Goal: Task Accomplishment & Management: Manage account settings

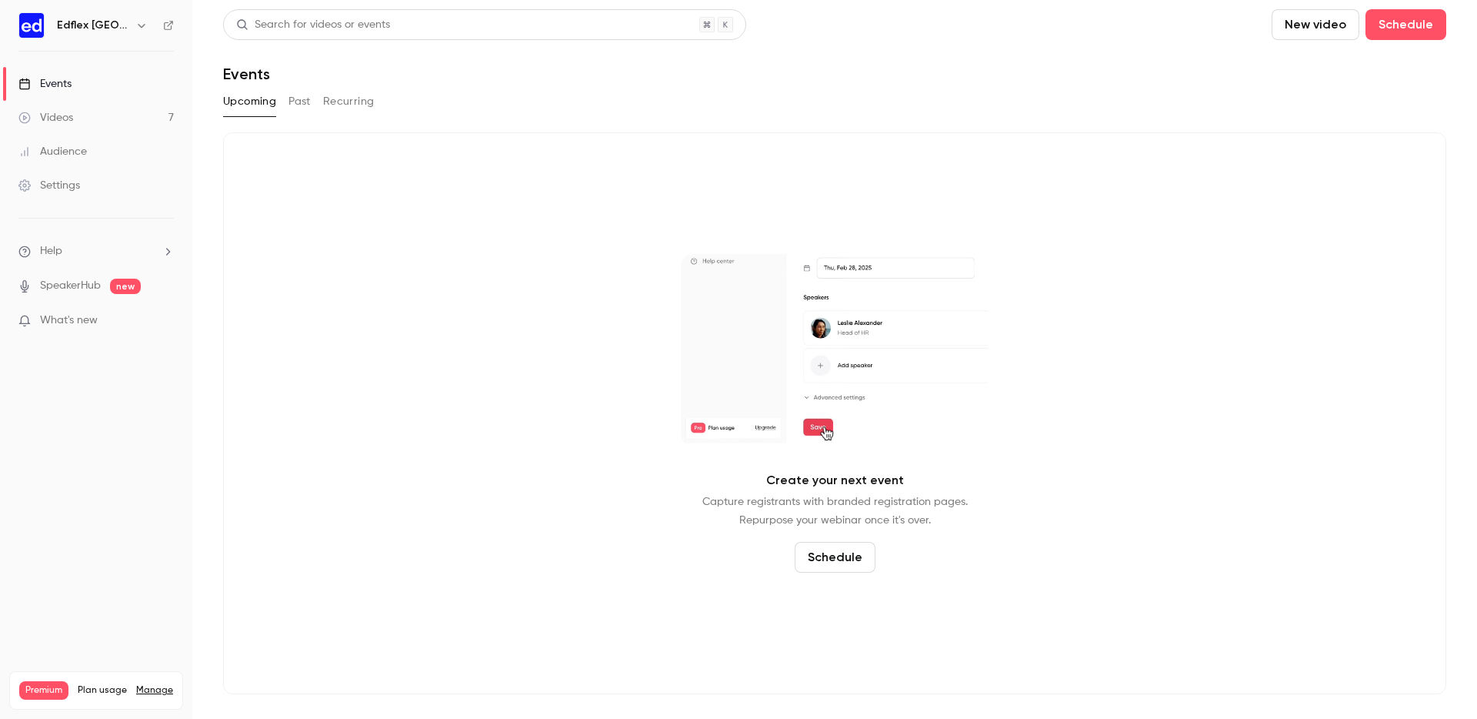
click at [135, 25] on icon "button" at bounding box center [141, 25] width 12 height 12
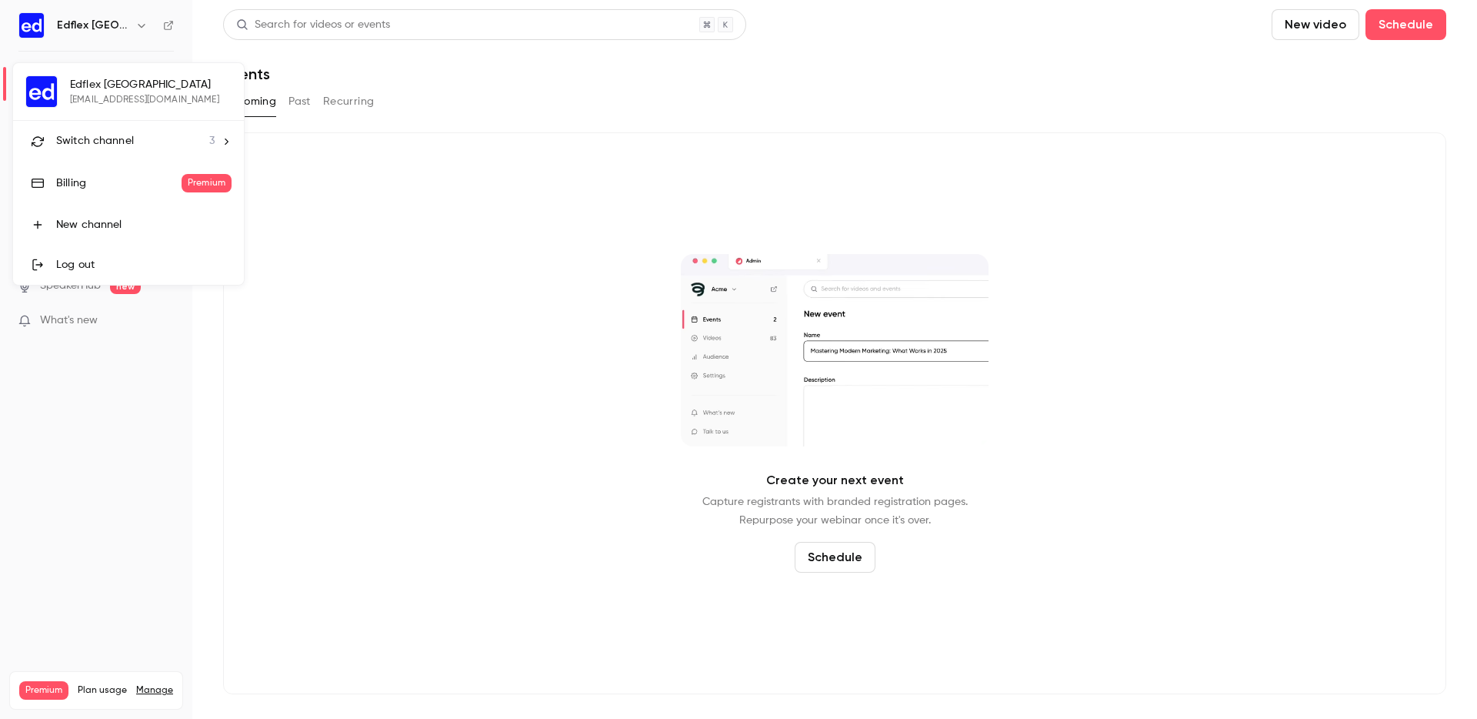
click at [136, 135] on div "Switch channel 3" at bounding box center [135, 141] width 158 height 16
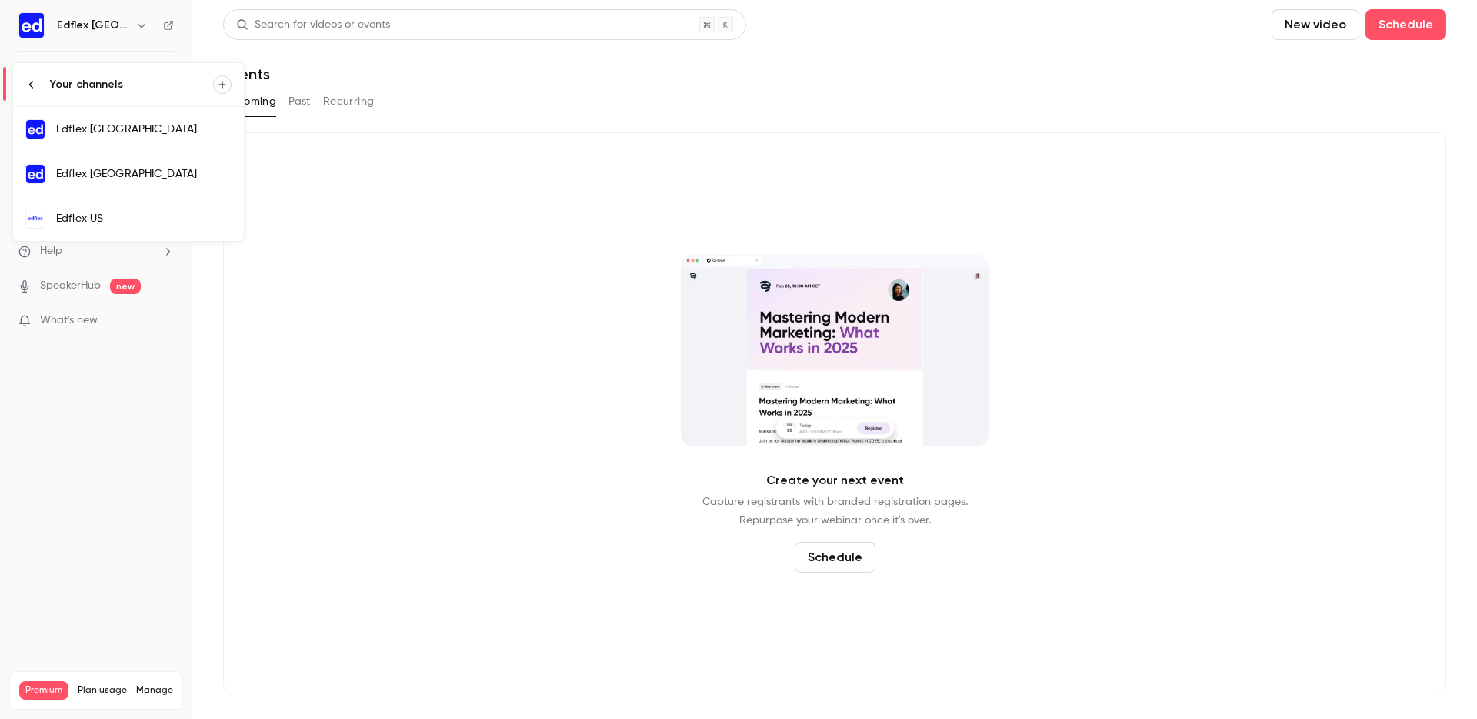
click at [157, 128] on div "Edflex [GEOGRAPHIC_DATA]" at bounding box center [143, 129] width 175 height 15
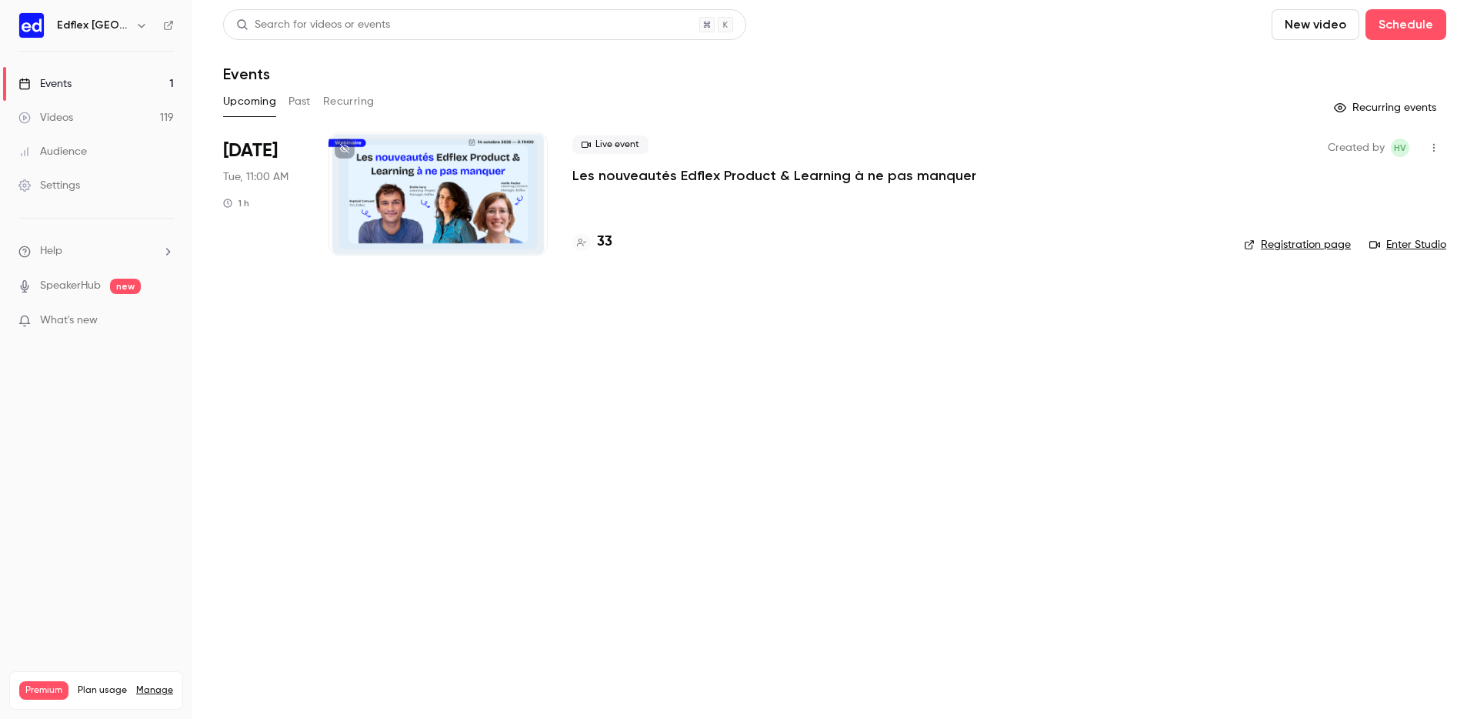
click at [294, 103] on button "Past" at bounding box center [299, 101] width 22 height 25
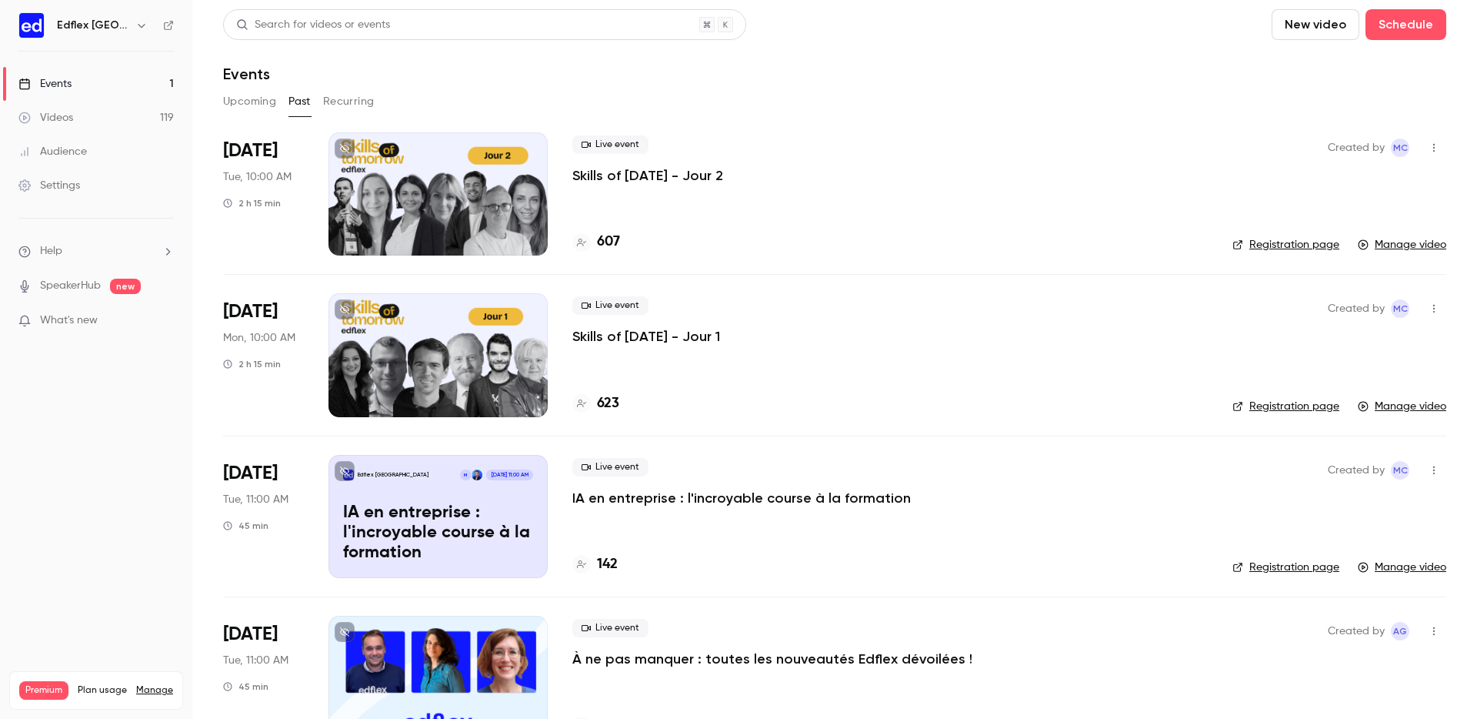
click at [478, 369] on div at bounding box center [437, 354] width 219 height 123
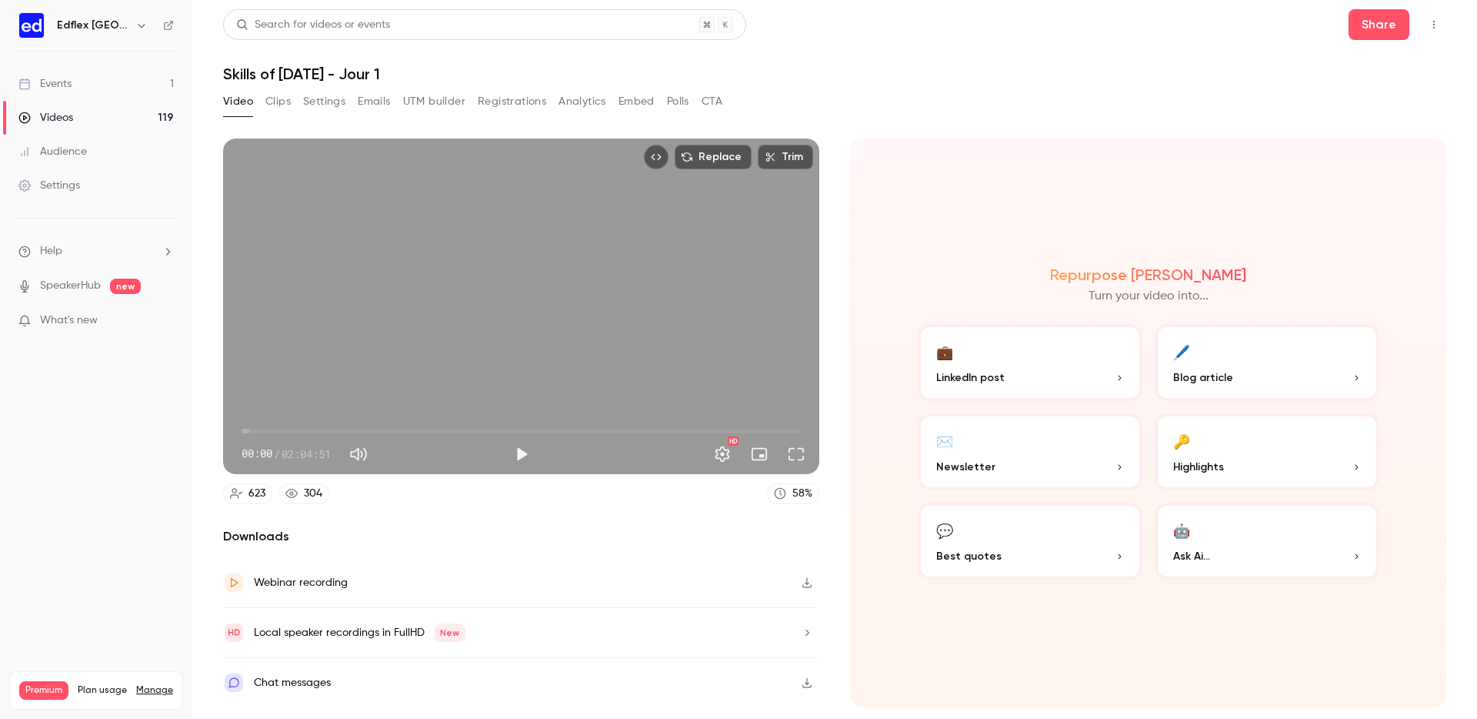
click at [502, 111] on button "Registrations" at bounding box center [512, 101] width 68 height 25
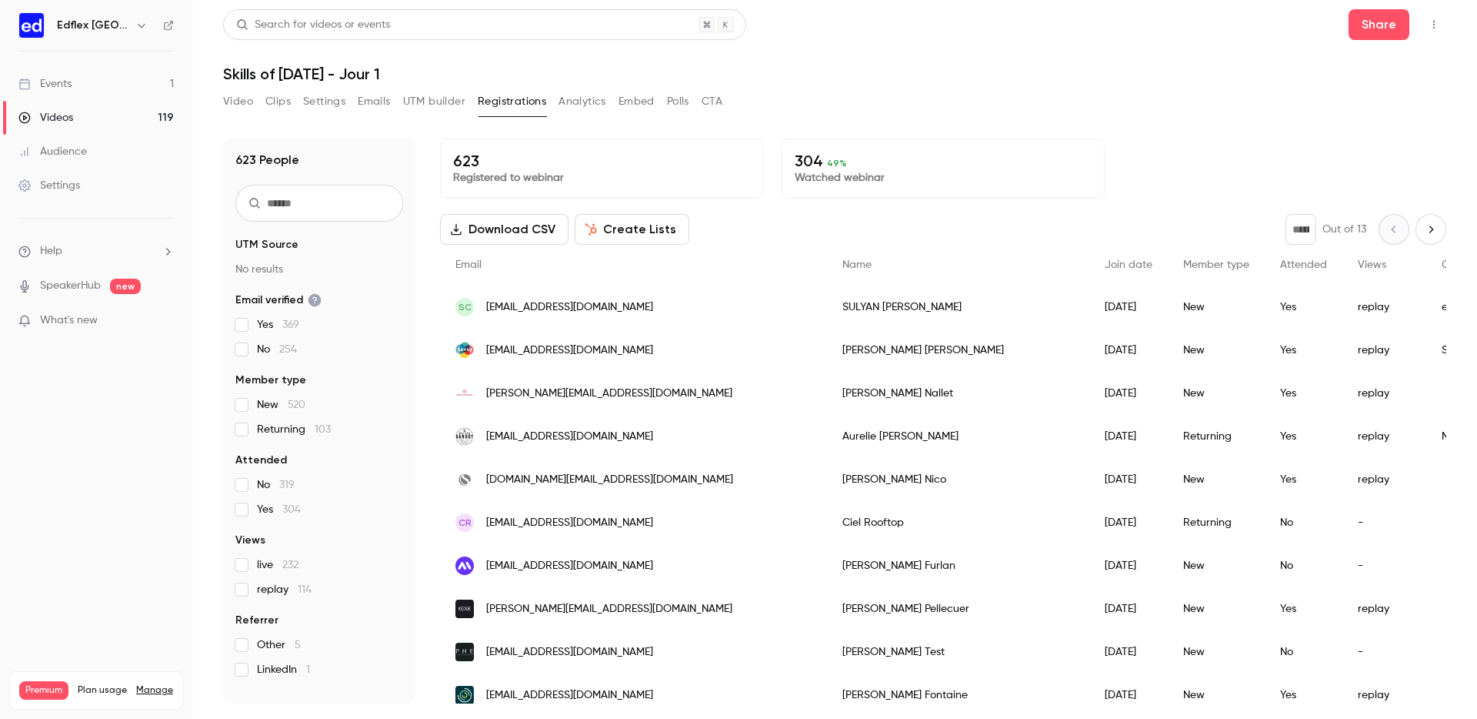
click at [237, 98] on button "Video" at bounding box center [238, 101] width 30 height 25
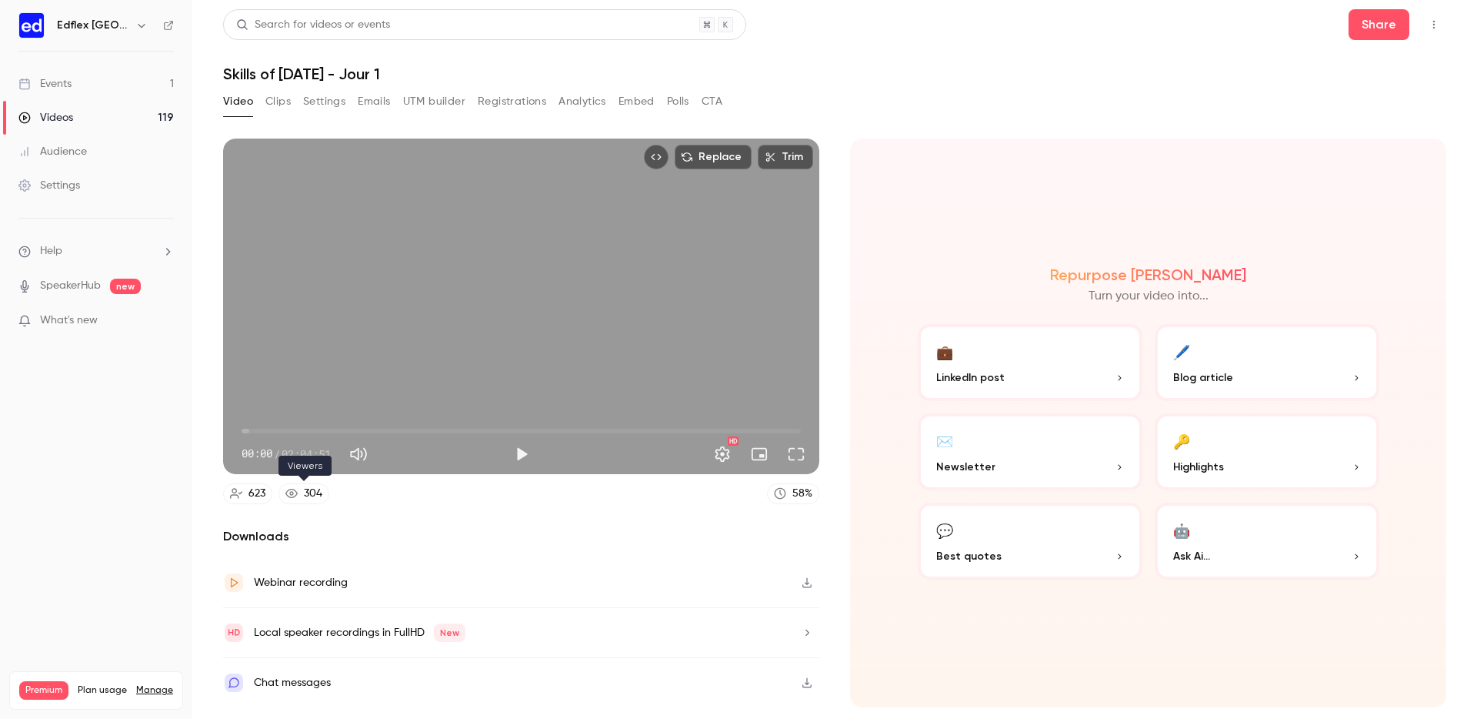
click at [294, 492] on icon at bounding box center [291, 493] width 12 height 12
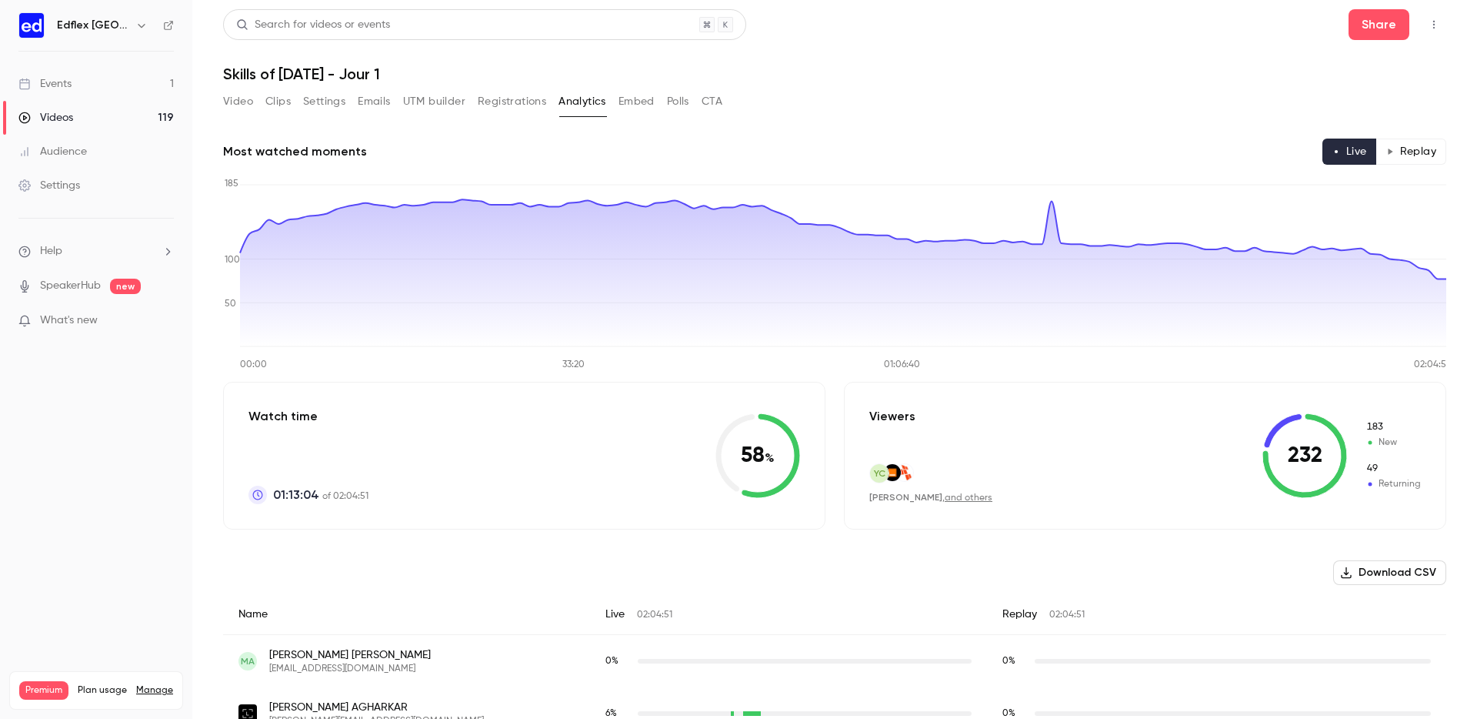
click at [235, 93] on button "Video" at bounding box center [238, 101] width 30 height 25
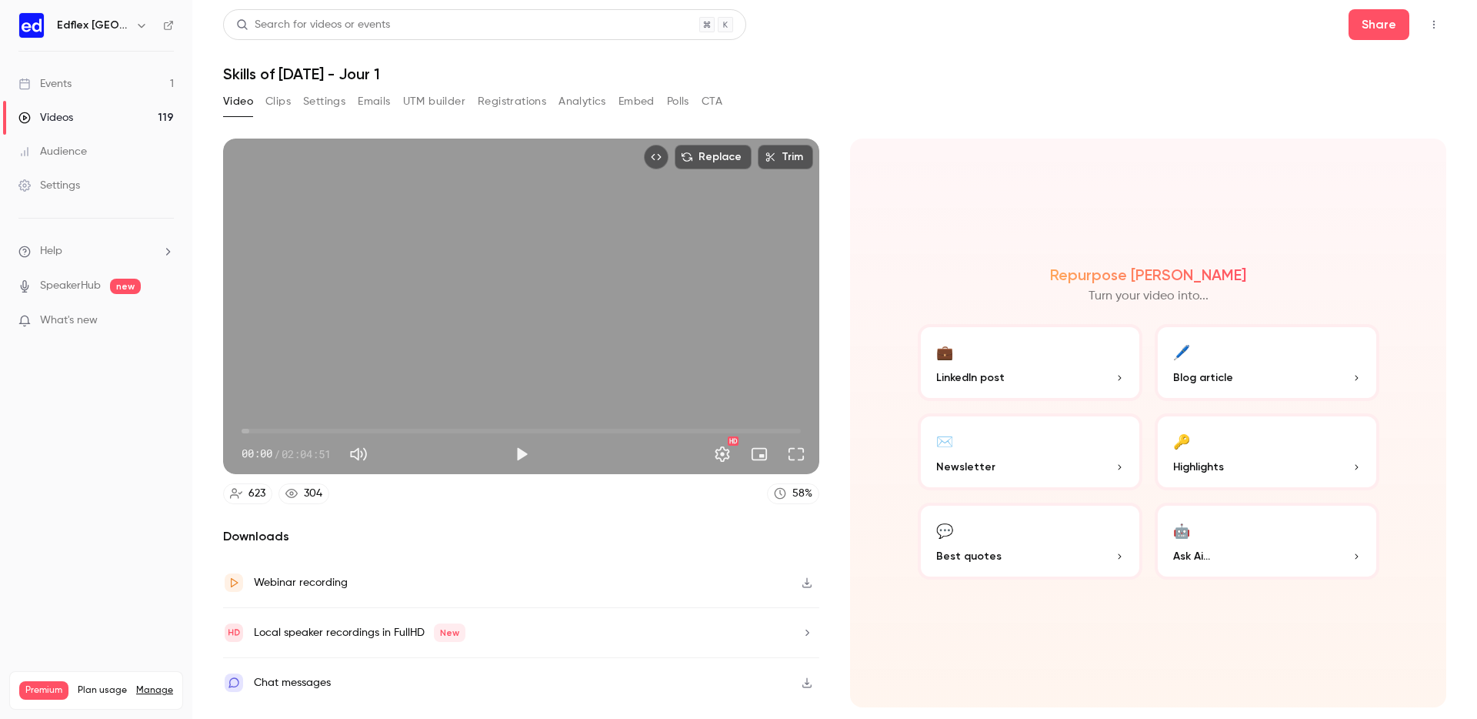
click at [578, 617] on div "Local speaker recordings in FullHD New" at bounding box center [521, 633] width 596 height 50
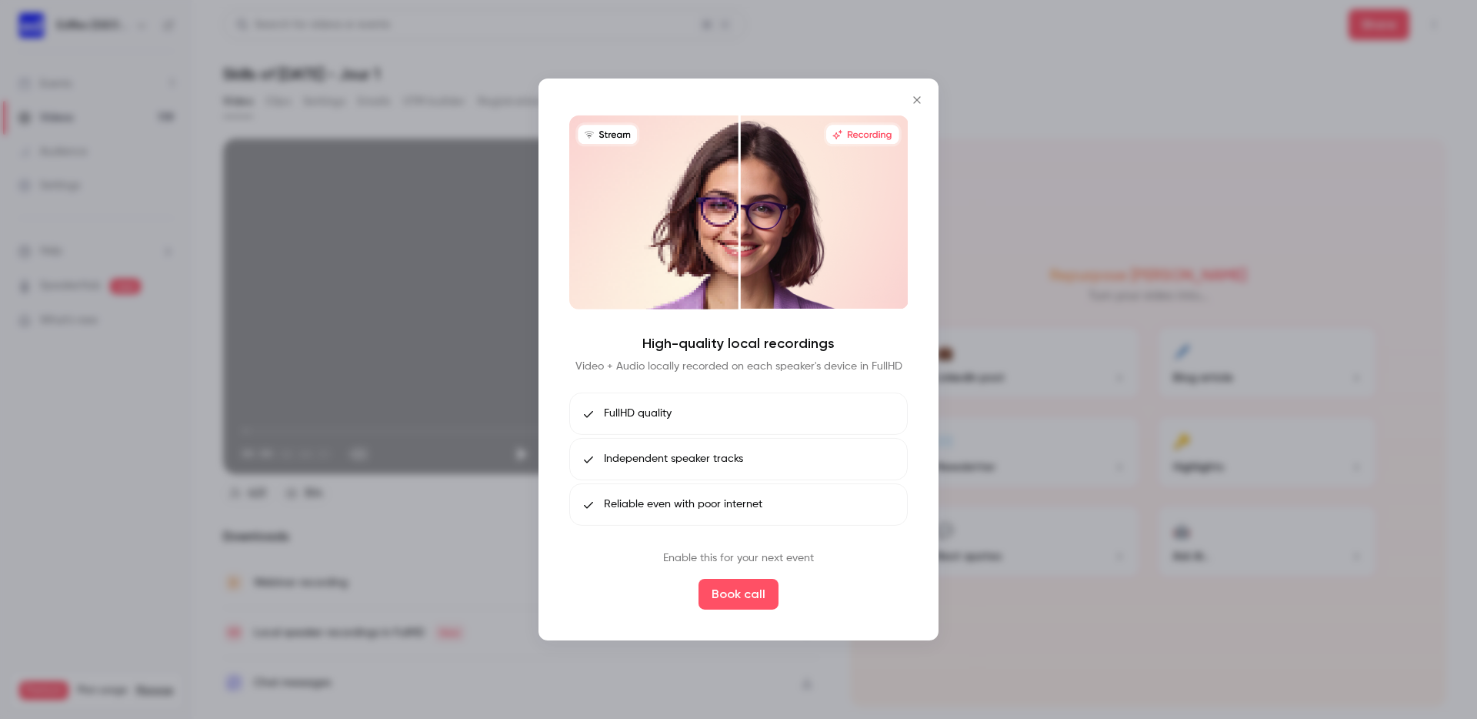
click at [919, 103] on icon "Close" at bounding box center [916, 99] width 7 height 7
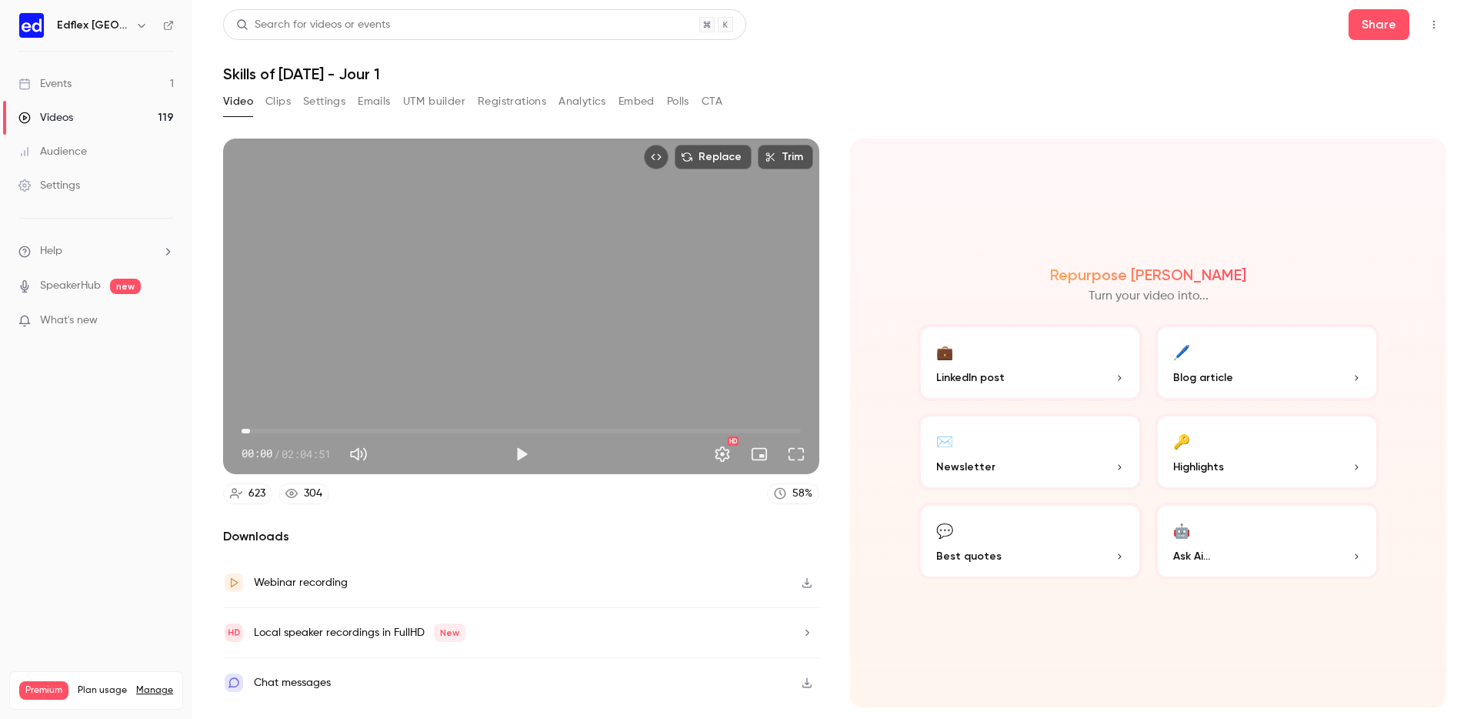
click at [250, 432] on span "01:53" at bounding box center [521, 430] width 559 height 25
click at [522, 452] on button "Play" at bounding box center [521, 453] width 31 height 31
click at [258, 432] on span "03:36" at bounding box center [521, 430] width 559 height 25
click at [263, 432] on span "04:48" at bounding box center [263, 430] width 5 height 5
click at [267, 432] on span "05:40" at bounding box center [267, 430] width 5 height 5
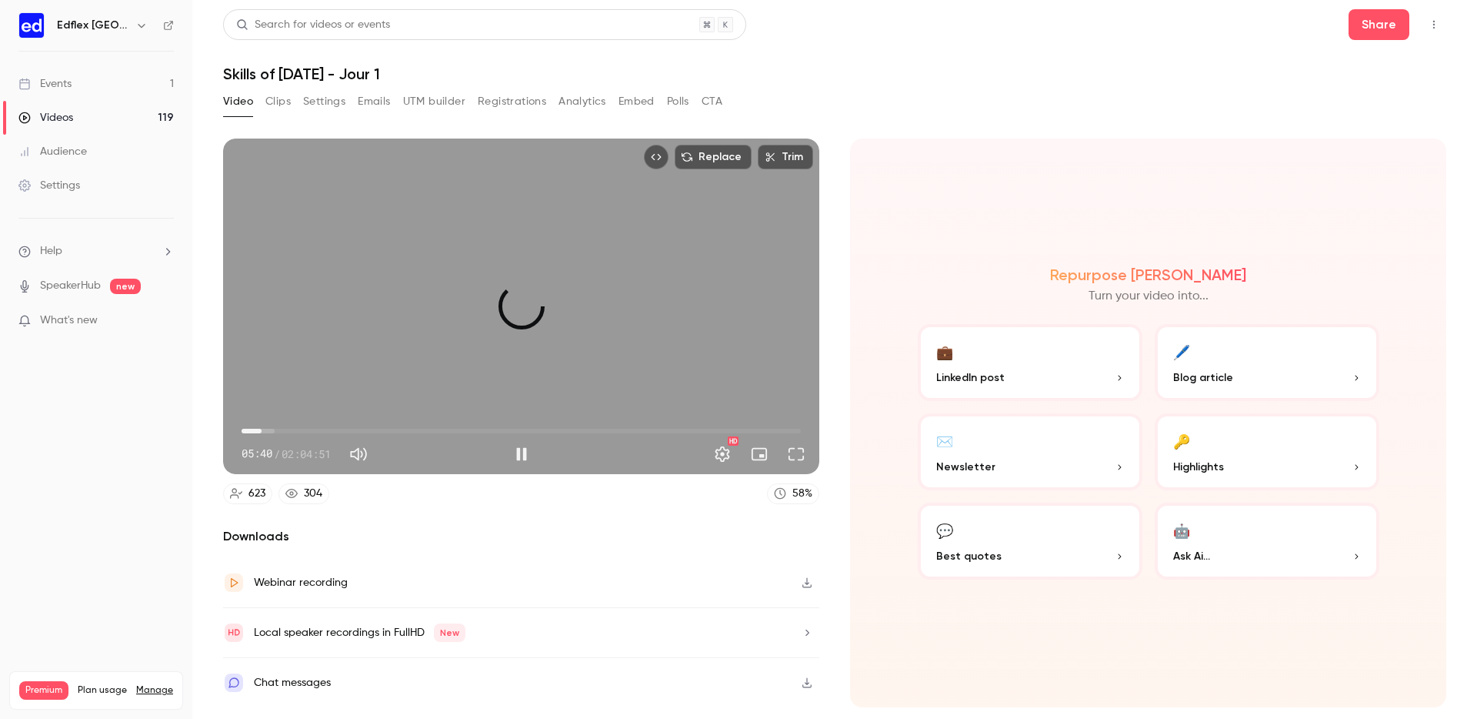
click at [262, 428] on span "04:27" at bounding box center [261, 430] width 5 height 5
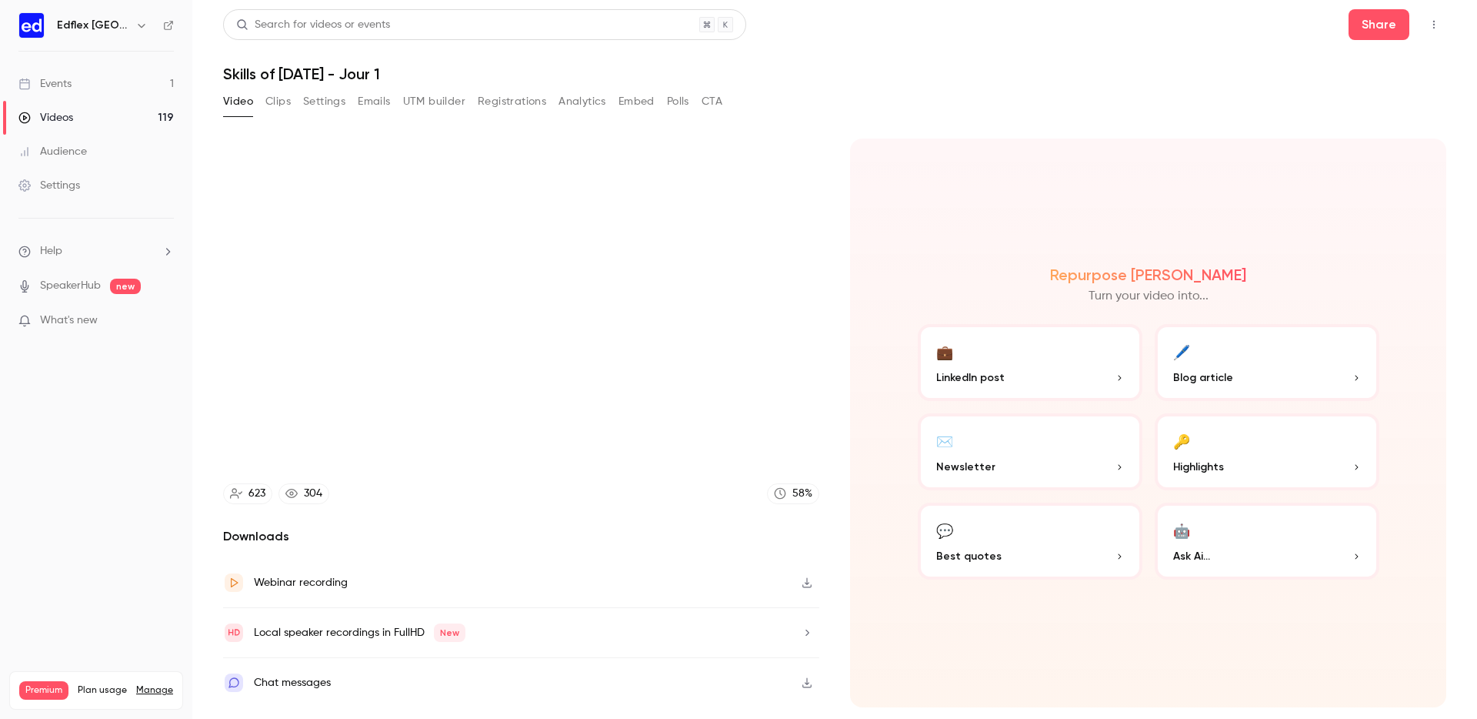
click at [500, 333] on video at bounding box center [521, 305] width 596 height 335
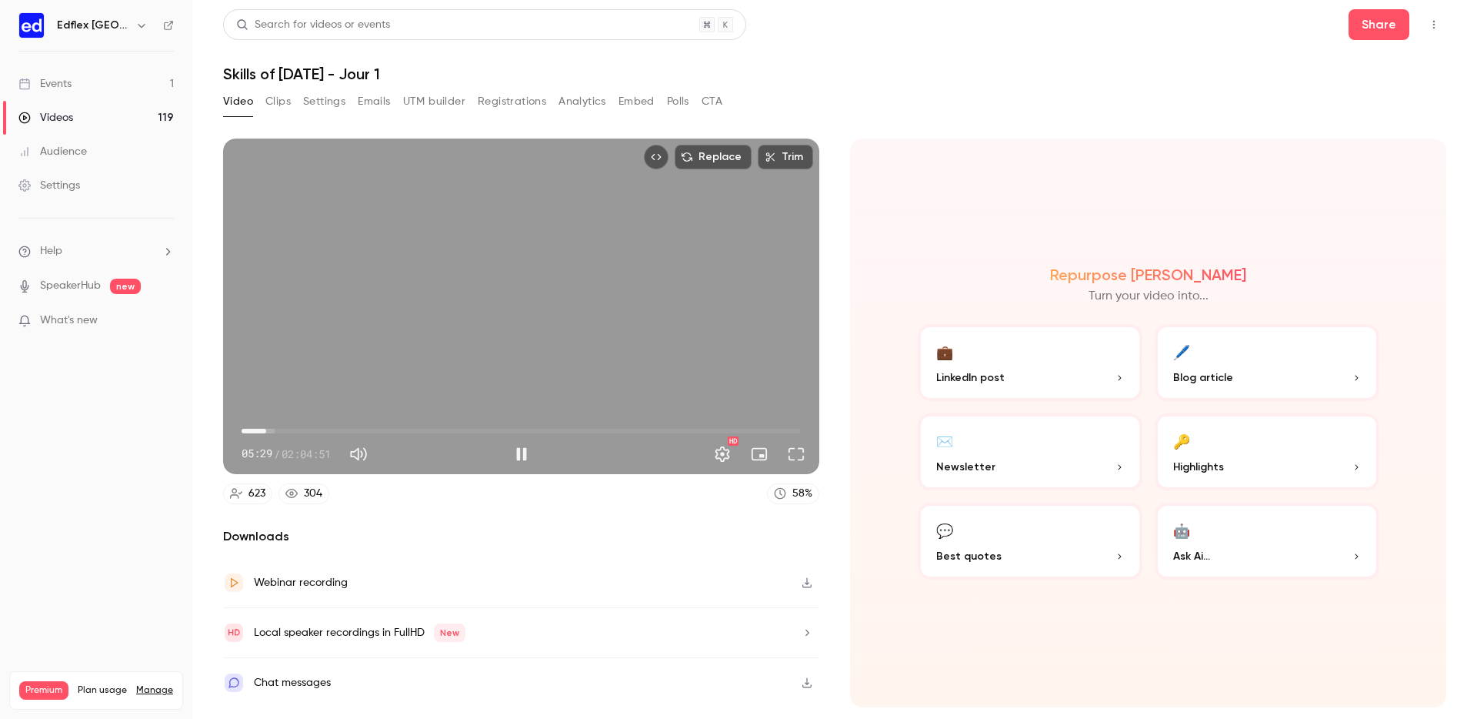
click at [395, 356] on div "Replace Trim 05:29 05:29 / 02:04:51 HD" at bounding box center [521, 305] width 596 height 335
click at [422, 432] on span "40:11" at bounding box center [521, 430] width 559 height 25
click at [317, 432] on span "16:49" at bounding box center [521, 430] width 559 height 25
click at [304, 431] on span "16:49" at bounding box center [521, 430] width 559 height 25
click at [309, 431] on span "15:06" at bounding box center [309, 430] width 5 height 5
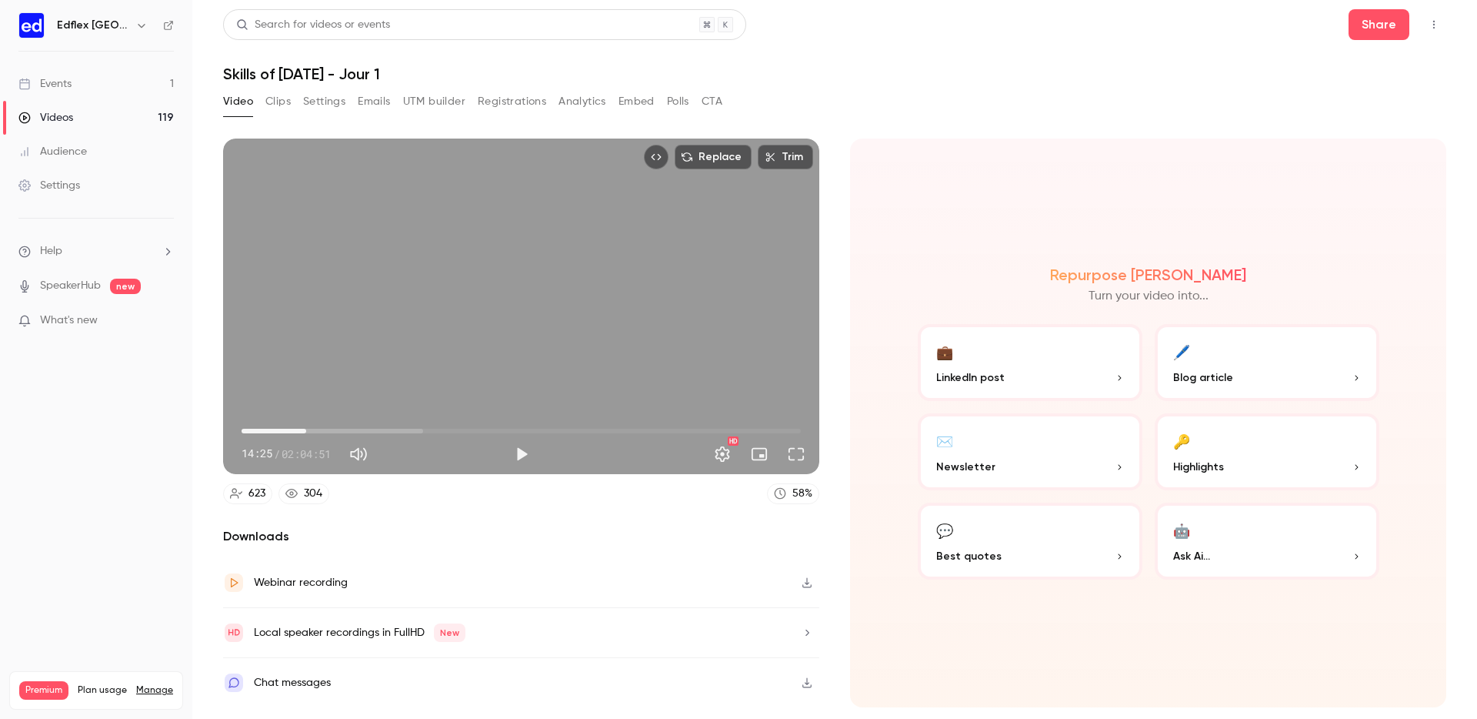
click at [306, 431] on span "14:25" at bounding box center [306, 430] width 5 height 5
click at [305, 433] on span "14:15" at bounding box center [305, 430] width 5 height 5
click at [508, 460] on button "Play" at bounding box center [521, 453] width 31 height 31
click at [420, 428] on span "15:00" at bounding box center [521, 430] width 559 height 25
click at [422, 432] on span "39:52" at bounding box center [420, 430] width 5 height 5
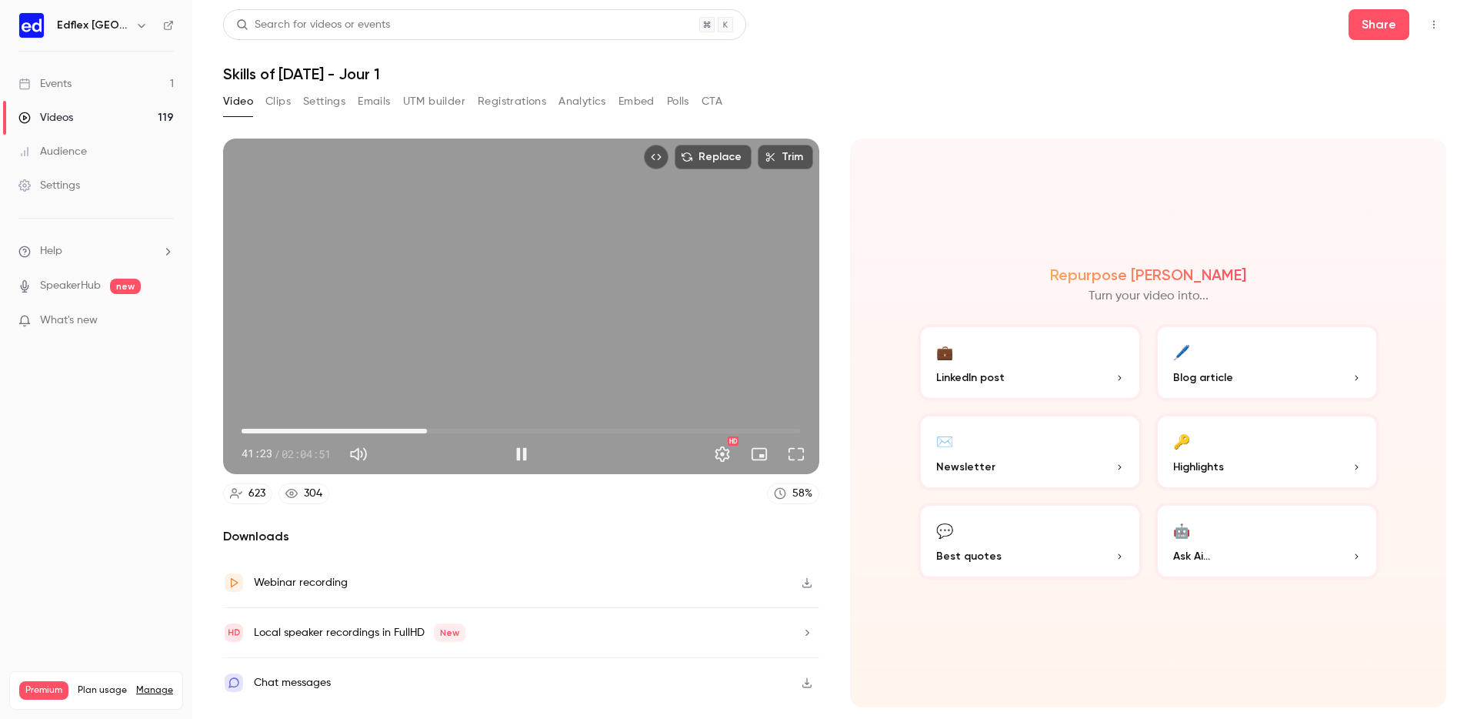
click at [438, 432] on span "41:23" at bounding box center [521, 430] width 559 height 25
click at [457, 432] on span "43:58" at bounding box center [521, 430] width 559 height 25
click at [470, 431] on span "48:05" at bounding box center [521, 430] width 559 height 25
click at [472, 430] on span "51:01" at bounding box center [470, 430] width 5 height 5
click at [479, 430] on span "52:33" at bounding box center [477, 430] width 5 height 5
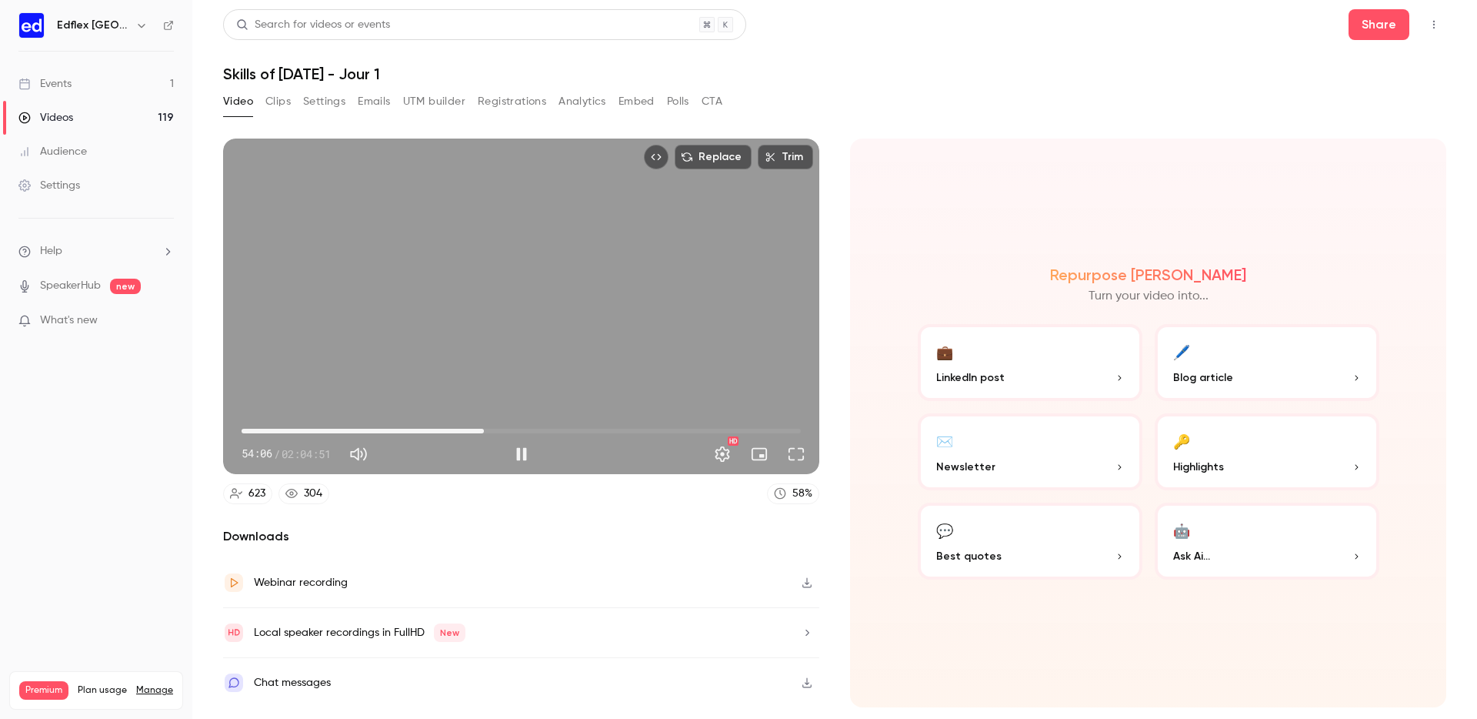
click at [494, 430] on span "54:06" at bounding box center [521, 430] width 559 height 25
click at [492, 432] on span "56:20" at bounding box center [494, 430] width 5 height 5
click at [617, 431] on span "01:23:48" at bounding box center [521, 430] width 559 height 25
click at [632, 432] on span "01:23:51" at bounding box center [521, 430] width 559 height 25
click at [641, 431] on span "01:27:05" at bounding box center [521, 430] width 559 height 25
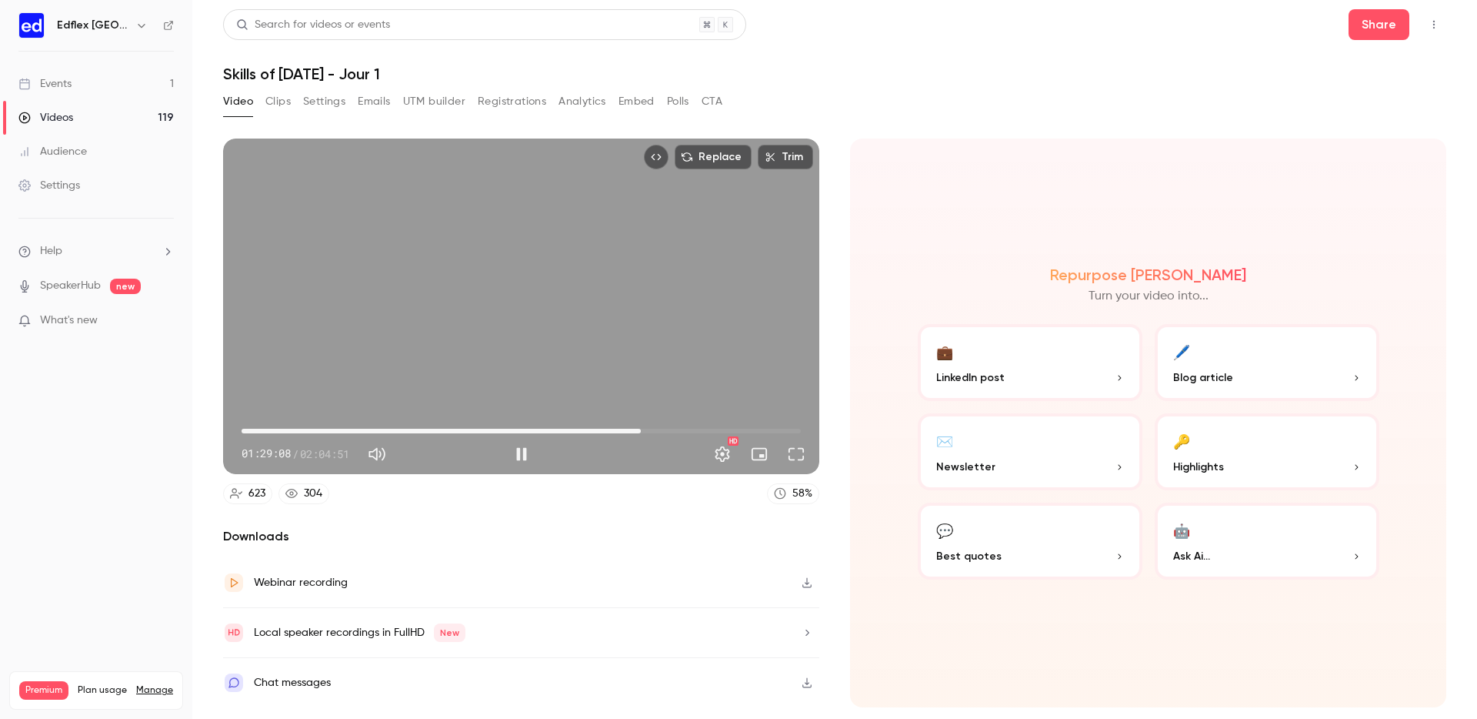
click at [639, 431] on span "01:29:08" at bounding box center [641, 430] width 5 height 5
click at [636, 431] on span "01:28:06" at bounding box center [636, 430] width 5 height 5
click at [631, 432] on span "01:26:53" at bounding box center [631, 430] width 5 height 5
click at [634, 430] on span "01:27:35" at bounding box center [634, 430] width 5 height 5
click at [625, 431] on span "01:25:41" at bounding box center [521, 430] width 559 height 25
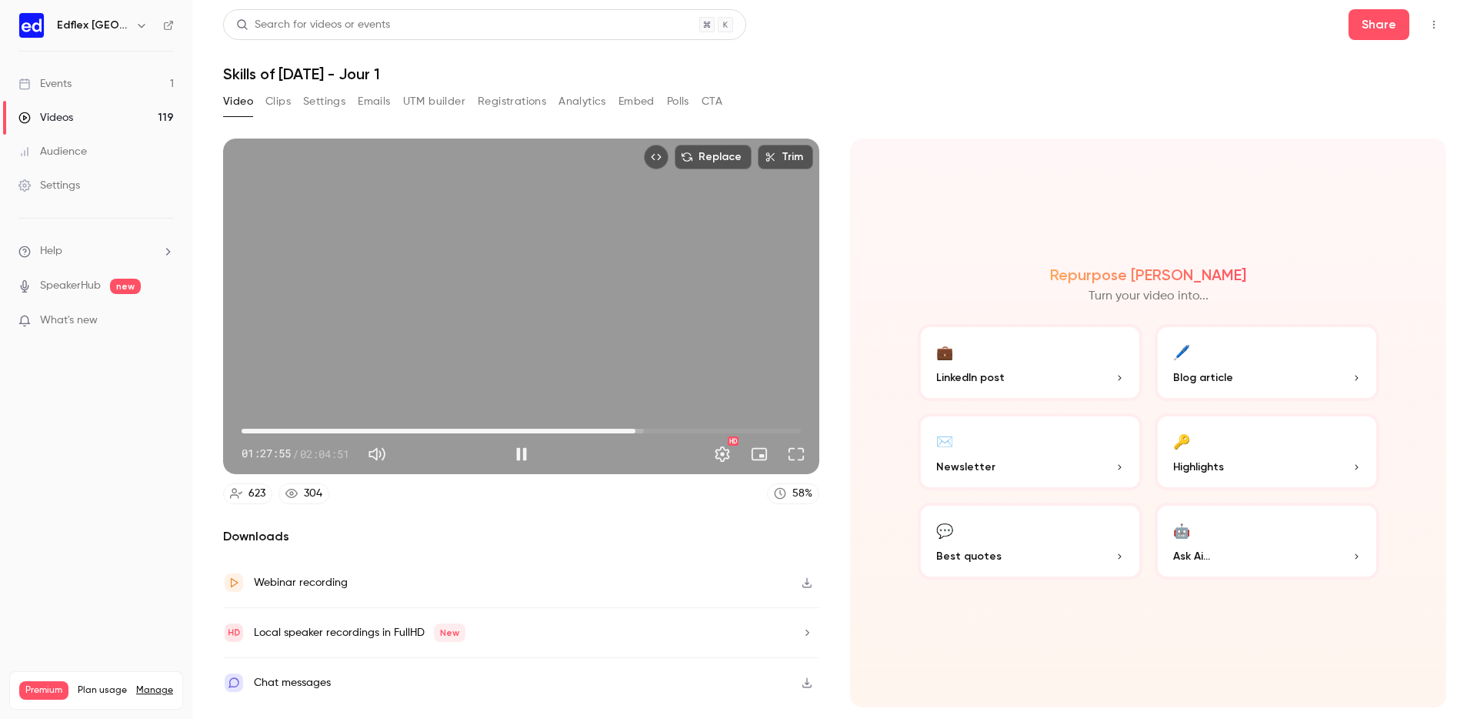
click at [635, 431] on span "01:27:55" at bounding box center [635, 430] width 5 height 5
click at [629, 315] on div "Replace Trim 01:28:36 01:28:36 / 02:04:51 HD" at bounding box center [521, 305] width 596 height 335
type input "******"
click at [78, 120] on link "Videos 119" at bounding box center [96, 118] width 192 height 34
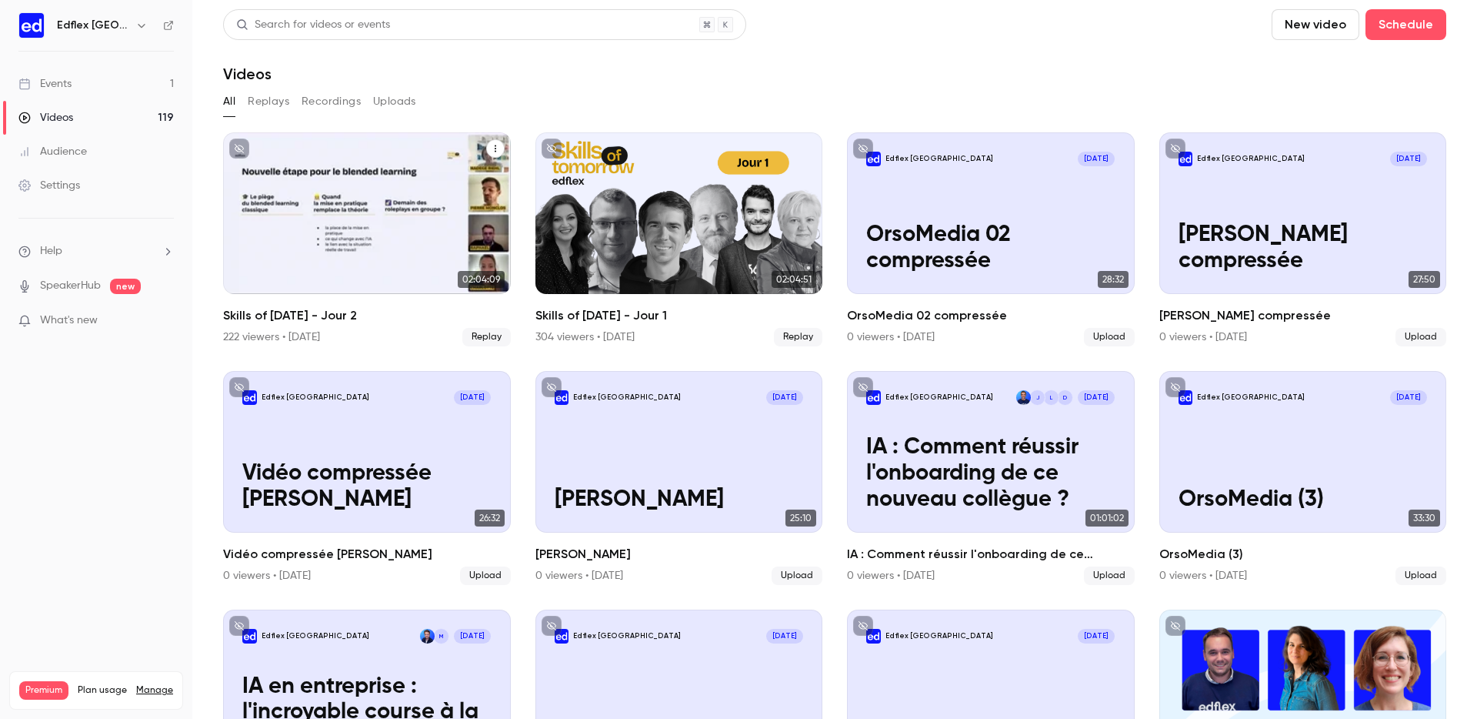
click at [318, 215] on div "Skills of Tomorrow - Jour 2" at bounding box center [367, 213] width 288 height 162
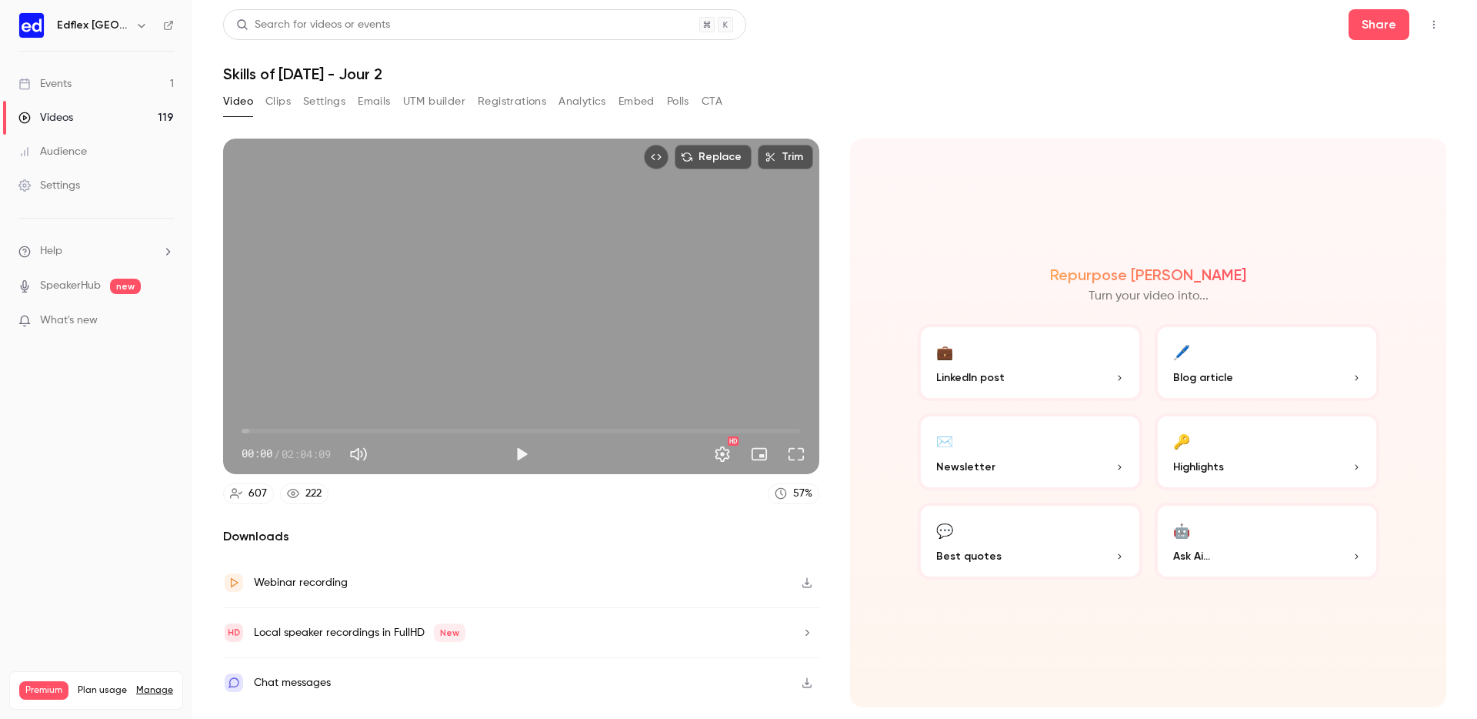
click at [475, 408] on div "Replace Trim 00:00 00:00 / 02:04:09 HD" at bounding box center [521, 305] width 596 height 335
click at [255, 429] on span "00:28" at bounding box center [521, 430] width 559 height 25
click at [265, 429] on span "03:05" at bounding box center [521, 430] width 559 height 25
click at [262, 431] on span "05:08" at bounding box center [264, 430] width 5 height 5
click at [257, 431] on span "03:58" at bounding box center [259, 430] width 5 height 5
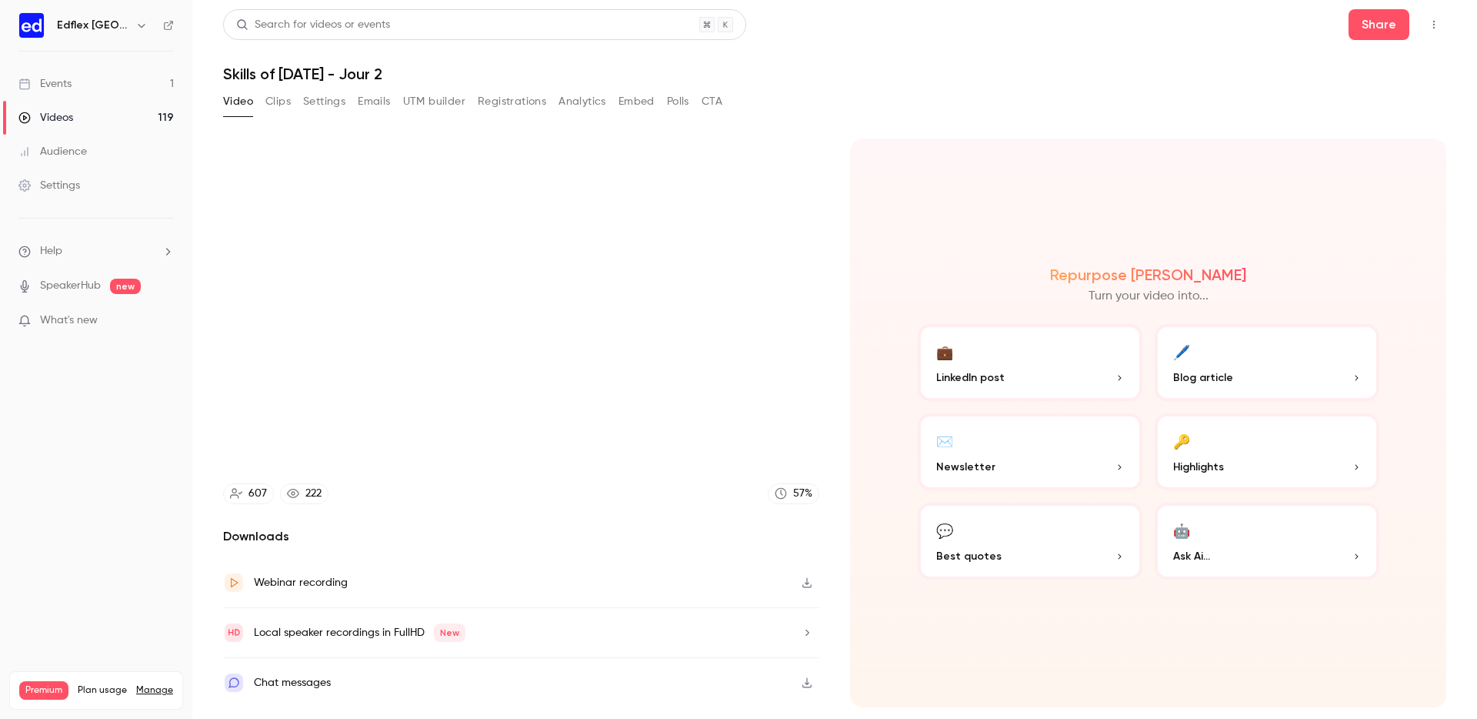
click at [516, 332] on video at bounding box center [521, 305] width 596 height 335
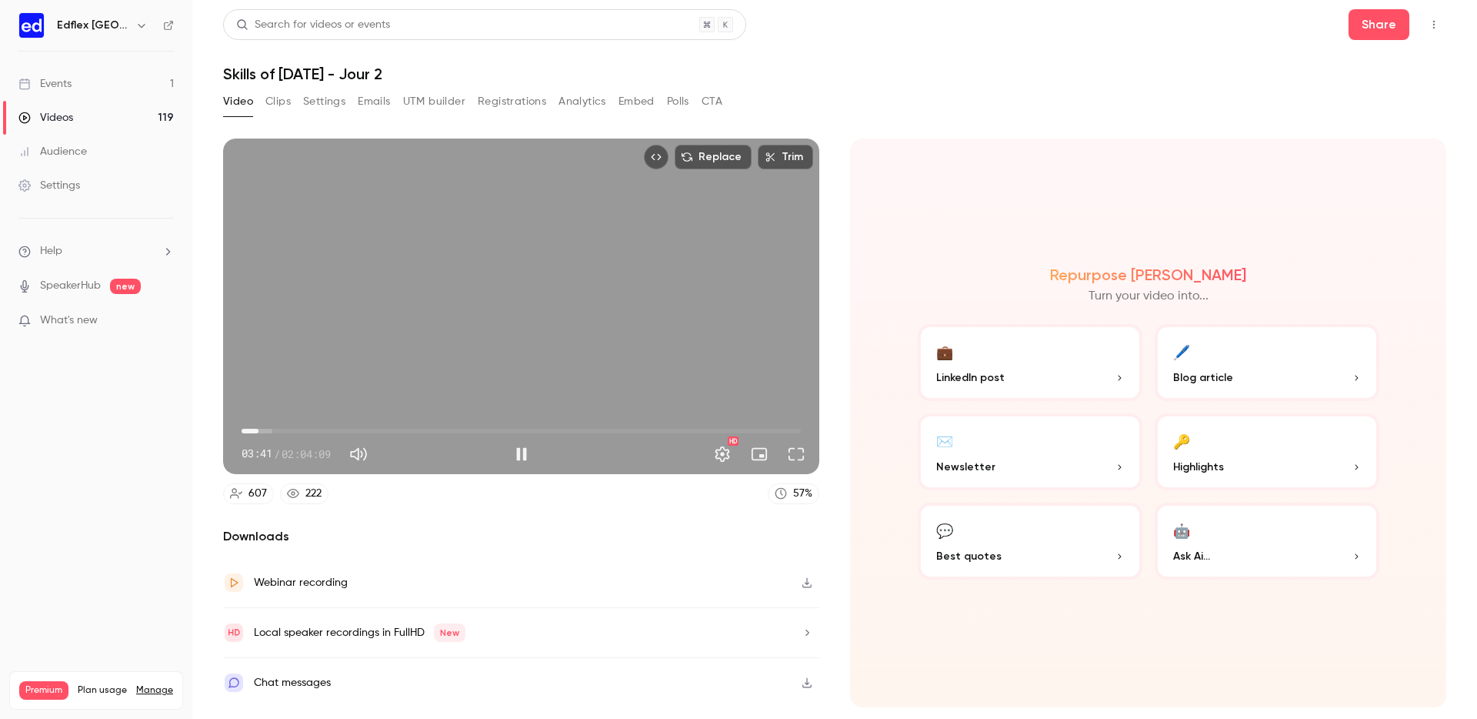
click at [565, 343] on div "Replace Trim 03:41 03:41 / 02:04:09 HD" at bounding box center [521, 305] width 596 height 335
click at [422, 432] on span "03:41" at bounding box center [521, 430] width 559 height 25
click at [432, 432] on span "40:08" at bounding box center [521, 430] width 559 height 25
click at [447, 432] on span "42:11" at bounding box center [521, 430] width 559 height 25
click at [445, 430] on span "45:36" at bounding box center [447, 430] width 5 height 5
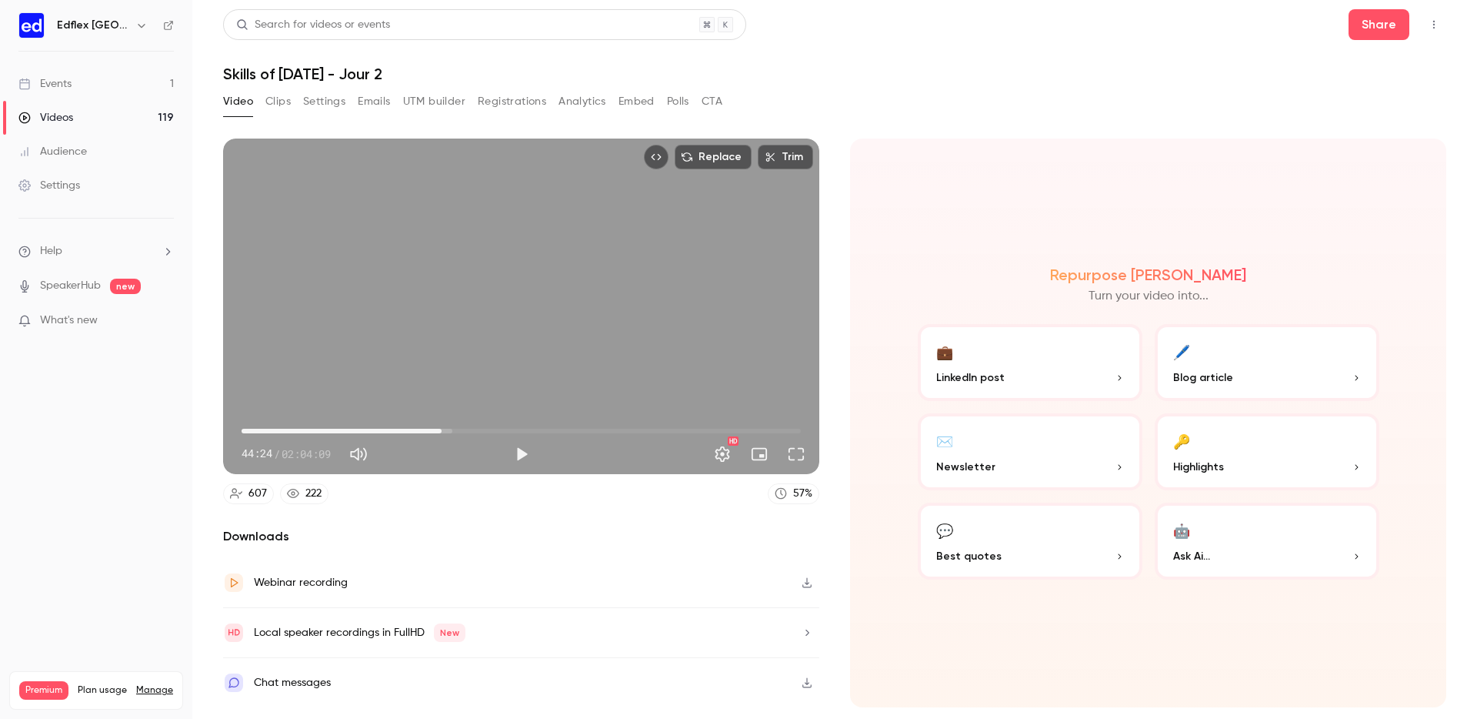
click at [509, 373] on div "Replace Trim 44:24 44:24 / 02:04:09 HD" at bounding box center [521, 305] width 596 height 335
click at [439, 431] on span "44:25" at bounding box center [441, 430] width 5 height 5
click at [438, 431] on span "43:03" at bounding box center [435, 430] width 5 height 5
click at [605, 432] on span "44:45" at bounding box center [521, 430] width 559 height 25
click at [619, 430] on span "01:23:51" at bounding box center [521, 430] width 559 height 25
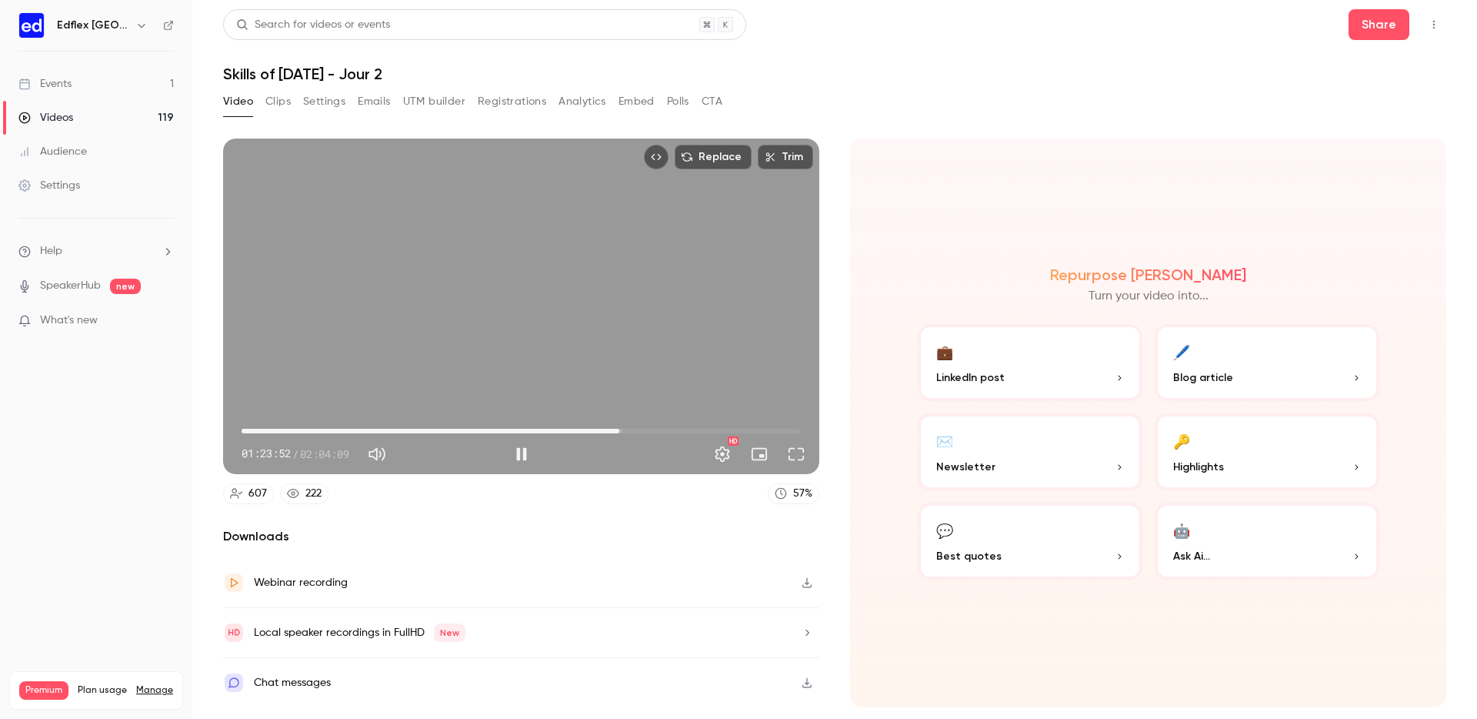
click at [617, 430] on span "01:23:52" at bounding box center [619, 430] width 5 height 5
click at [608, 430] on span "01:21:17" at bounding box center [607, 430] width 5 height 5
click at [614, 431] on span "01:22:39" at bounding box center [614, 430] width 5 height 5
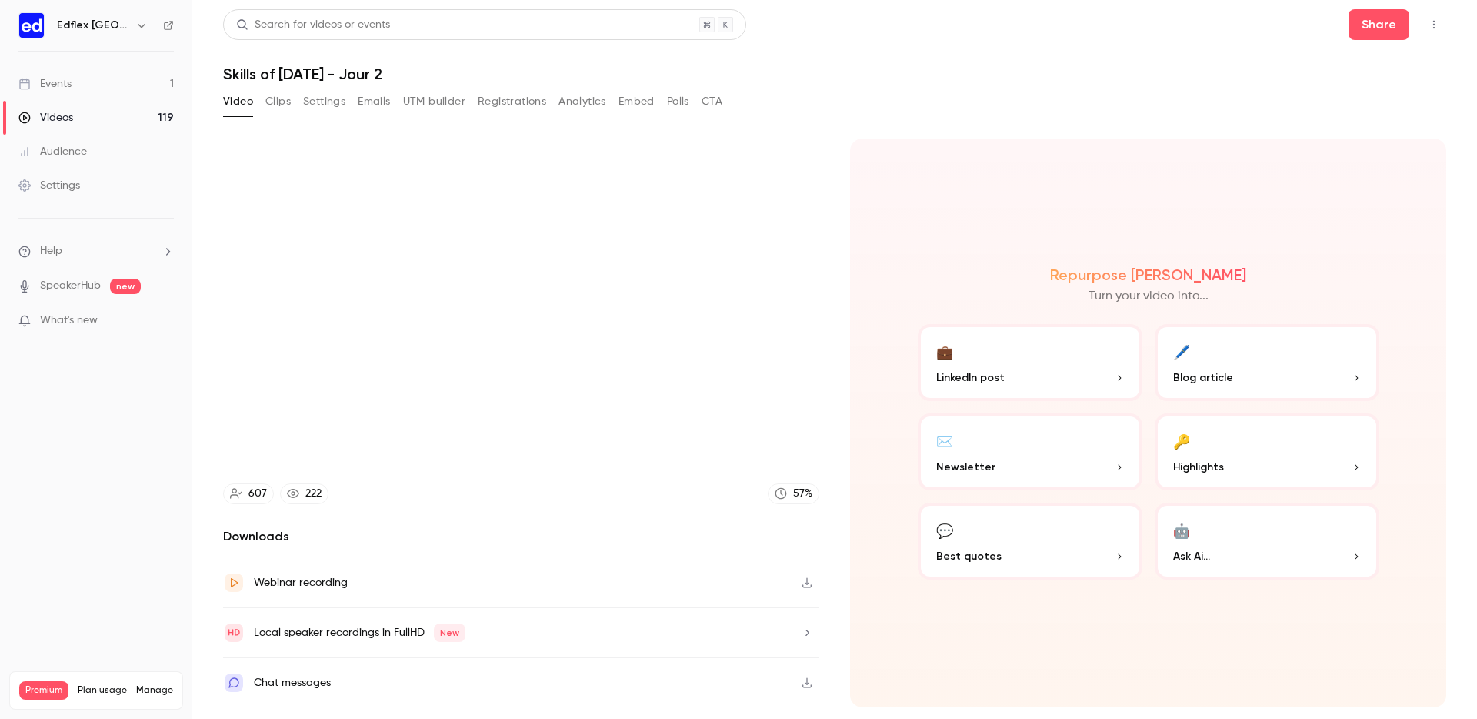
type input "******"
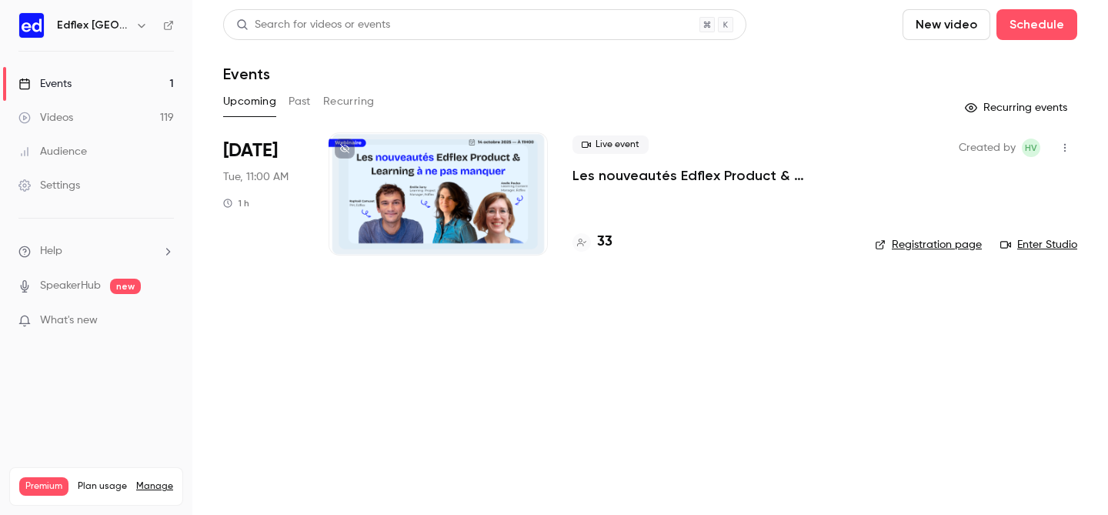
click at [300, 102] on button "Past" at bounding box center [299, 101] width 22 height 25
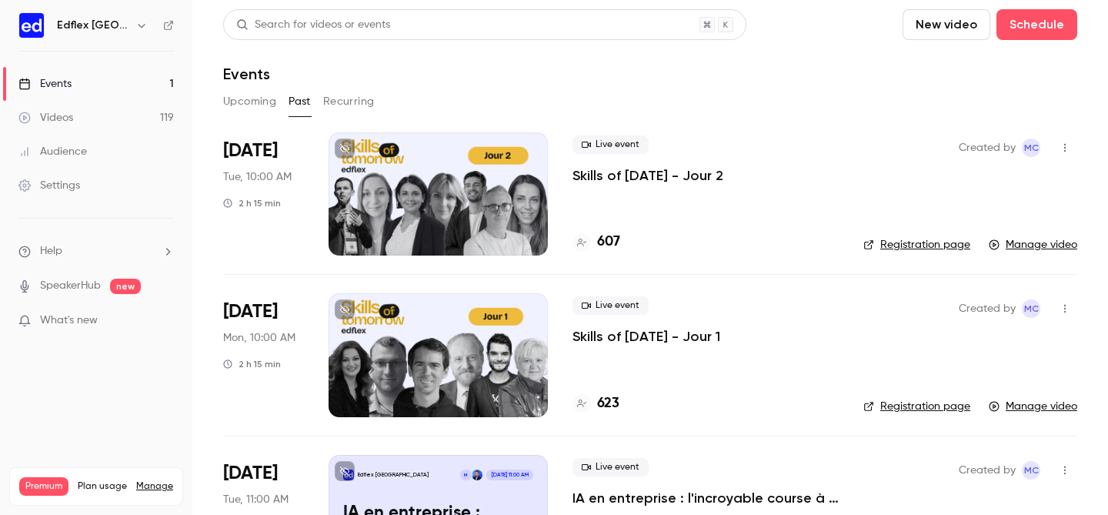
click at [439, 335] on div at bounding box center [437, 354] width 219 height 123
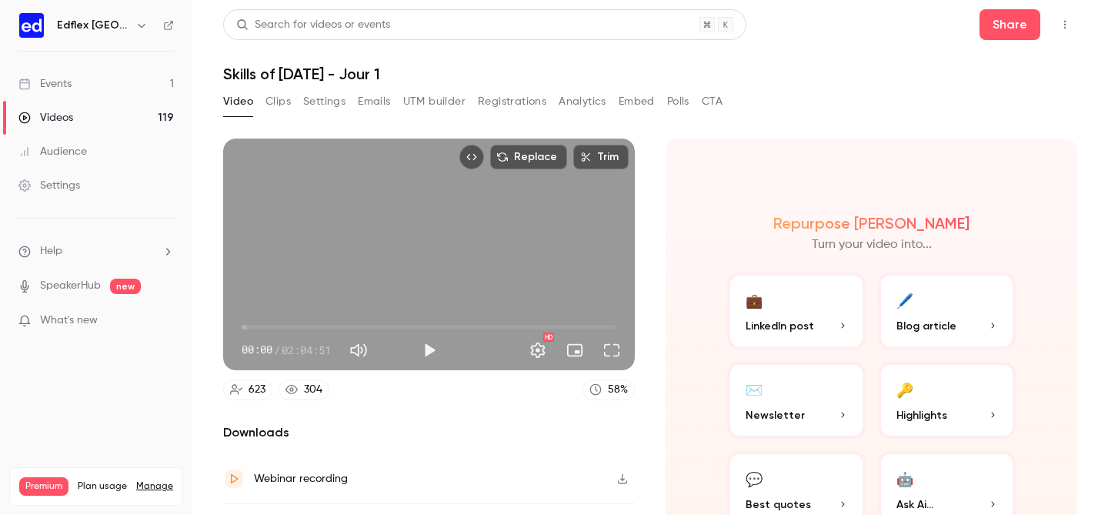
click at [280, 101] on button "Clips" at bounding box center [277, 101] width 25 height 25
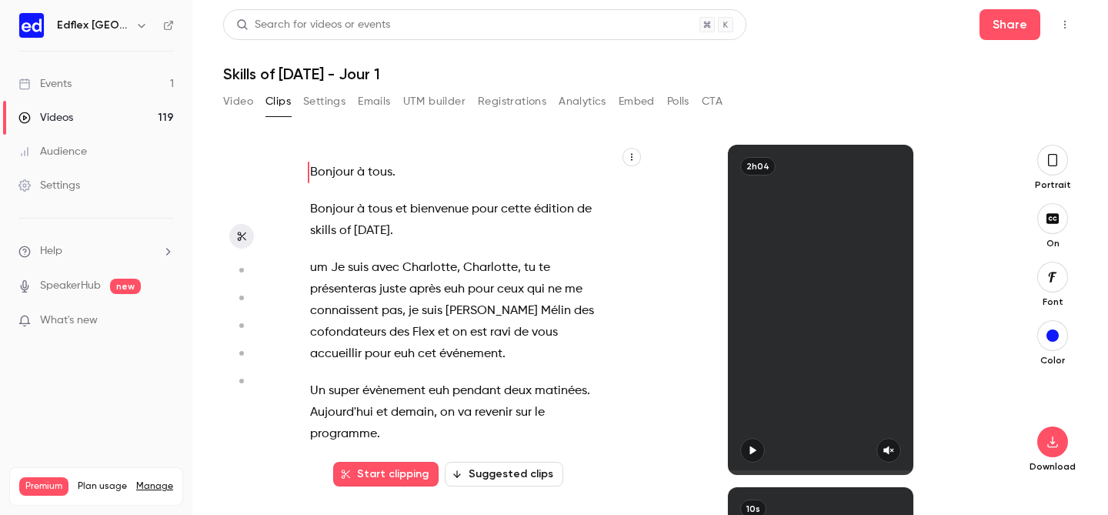
click at [225, 99] on button "Video" at bounding box center [238, 101] width 30 height 25
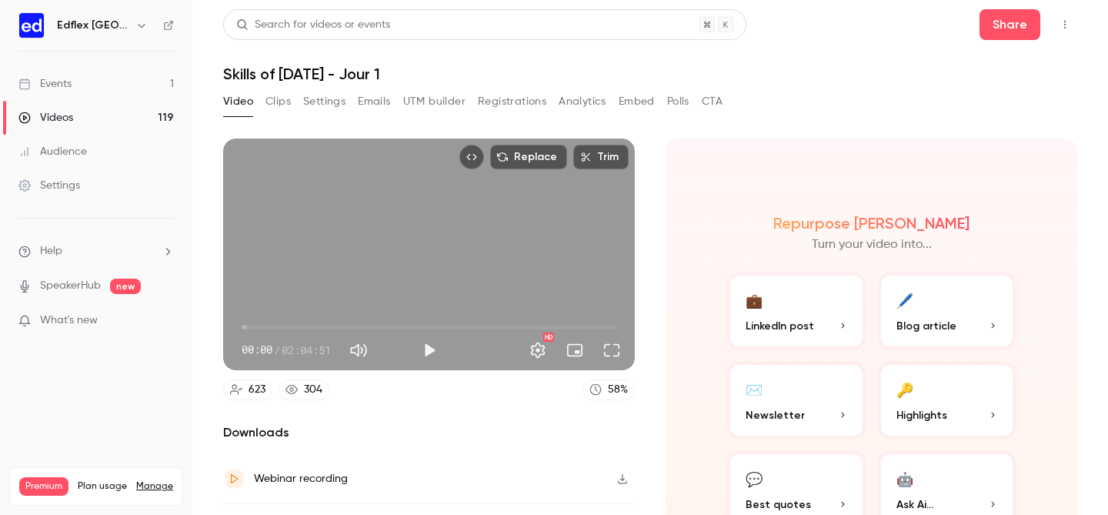
click at [343, 98] on button "Settings" at bounding box center [324, 101] width 42 height 25
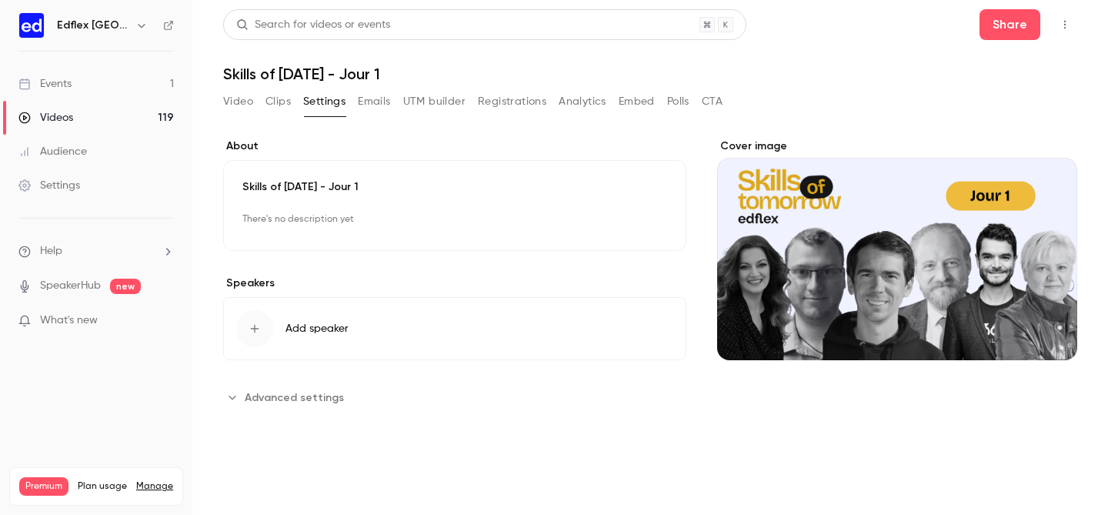
click at [306, 178] on div "Skills of [DATE] - Jour 1 There's no description yet Edit" at bounding box center [454, 205] width 463 height 91
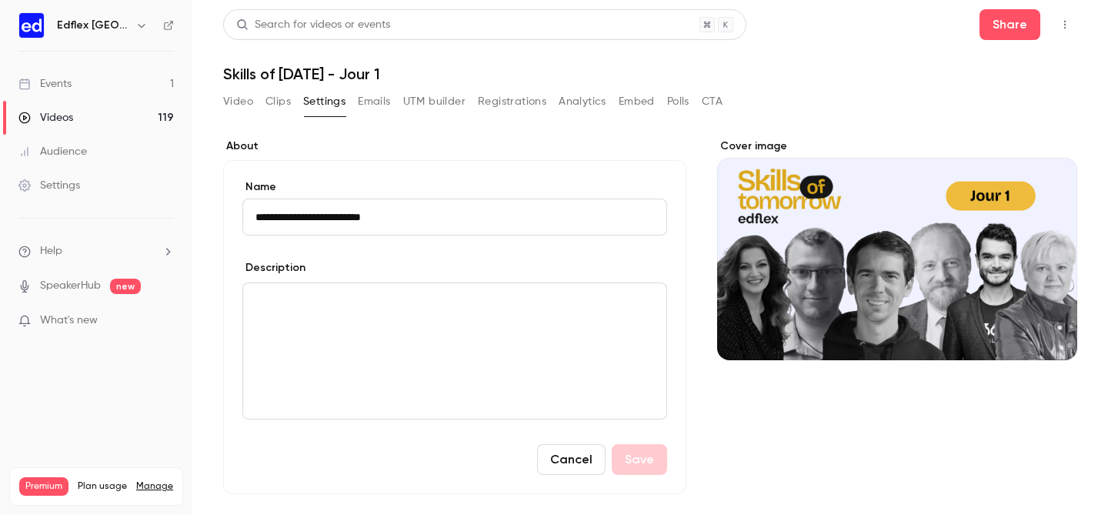
click at [345, 339] on div "editor" at bounding box center [454, 350] width 423 height 135
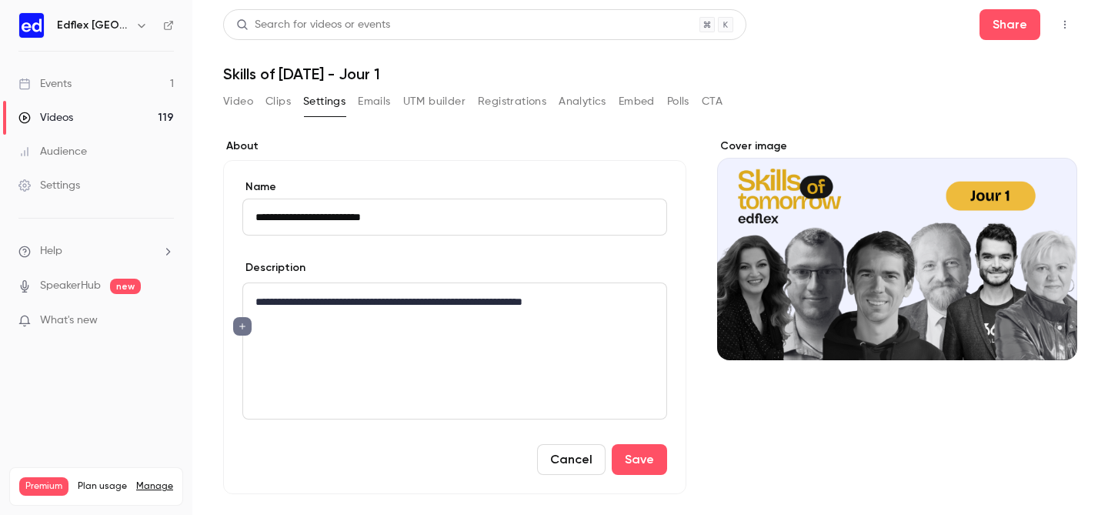
click at [247, 331] on button "editor" at bounding box center [242, 326] width 18 height 18
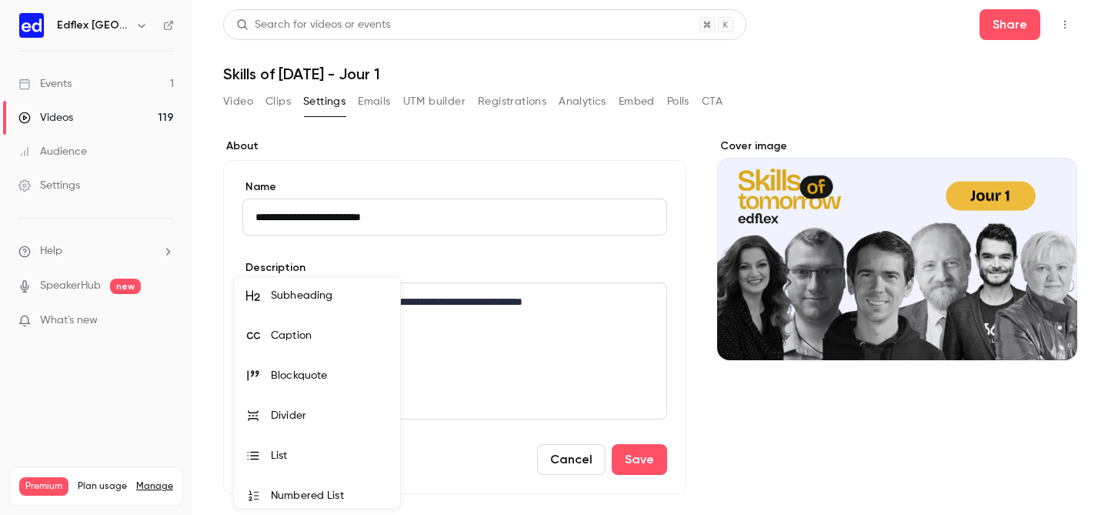
scroll to position [49, 0]
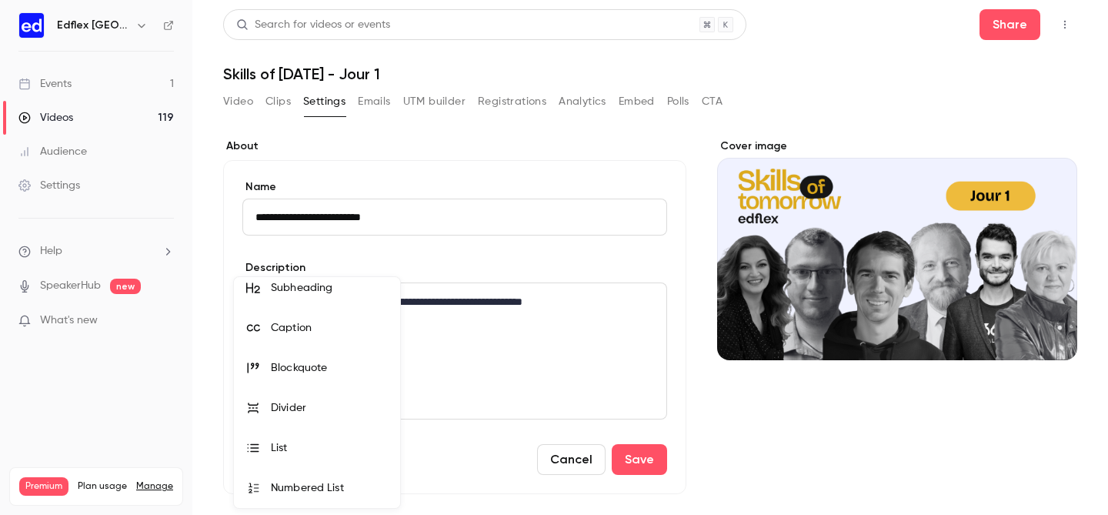
click at [285, 445] on div "List" at bounding box center [329, 447] width 117 height 15
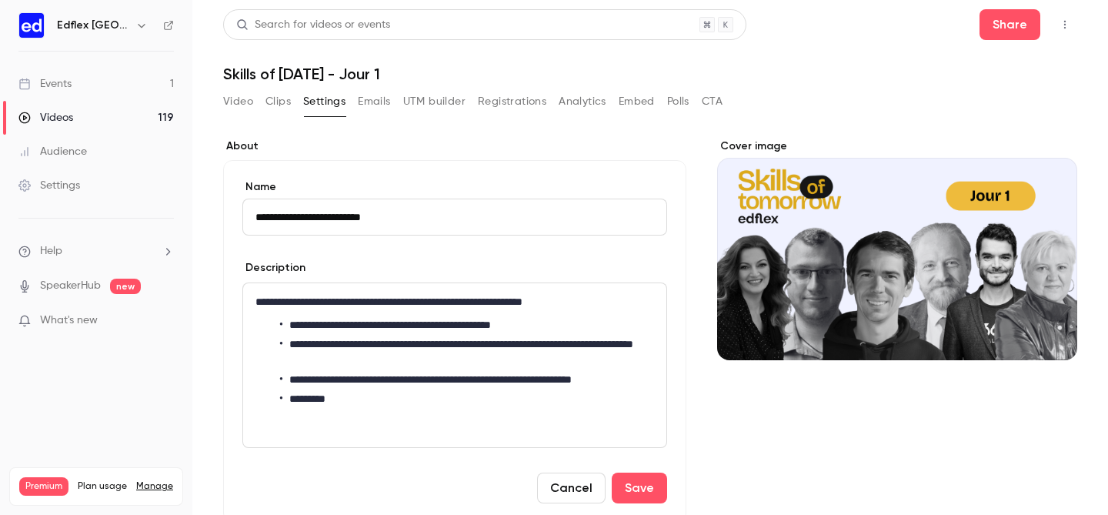
click at [309, 398] on li "********" at bounding box center [467, 399] width 374 height 16
click at [340, 395] on li "********" at bounding box center [467, 399] width 374 height 16
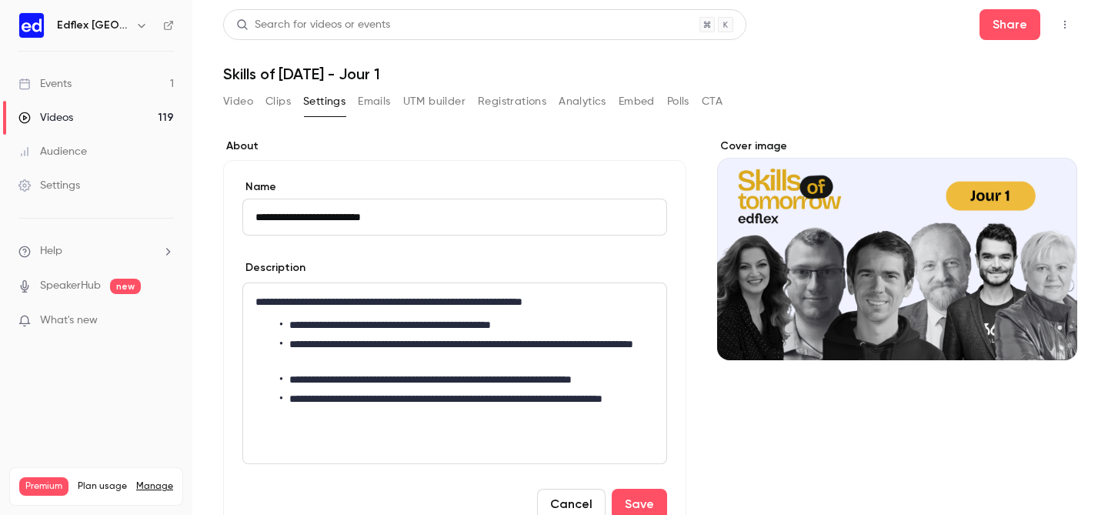
click at [392, 266] on div "Description" at bounding box center [454, 269] width 425 height 19
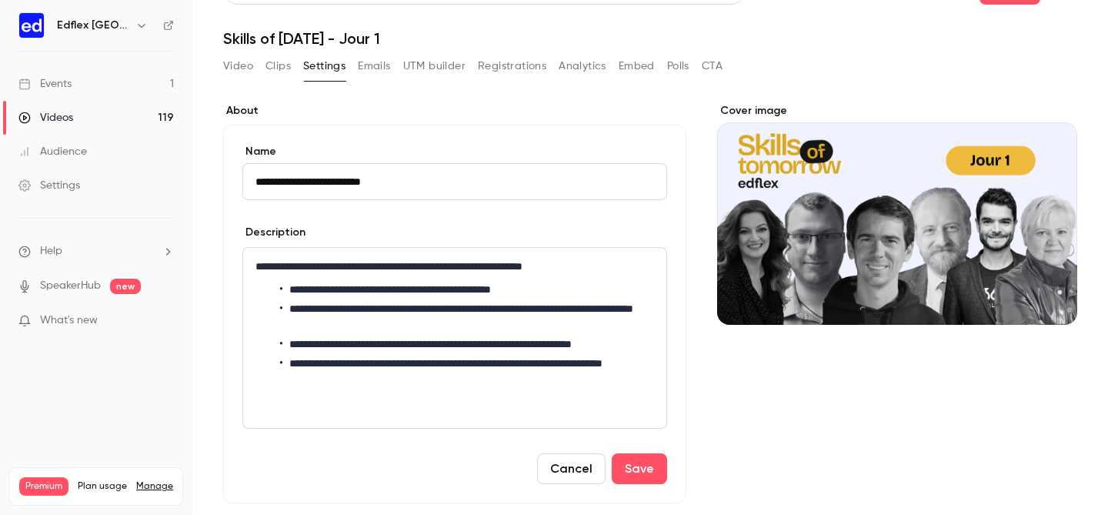
scroll to position [36, 0]
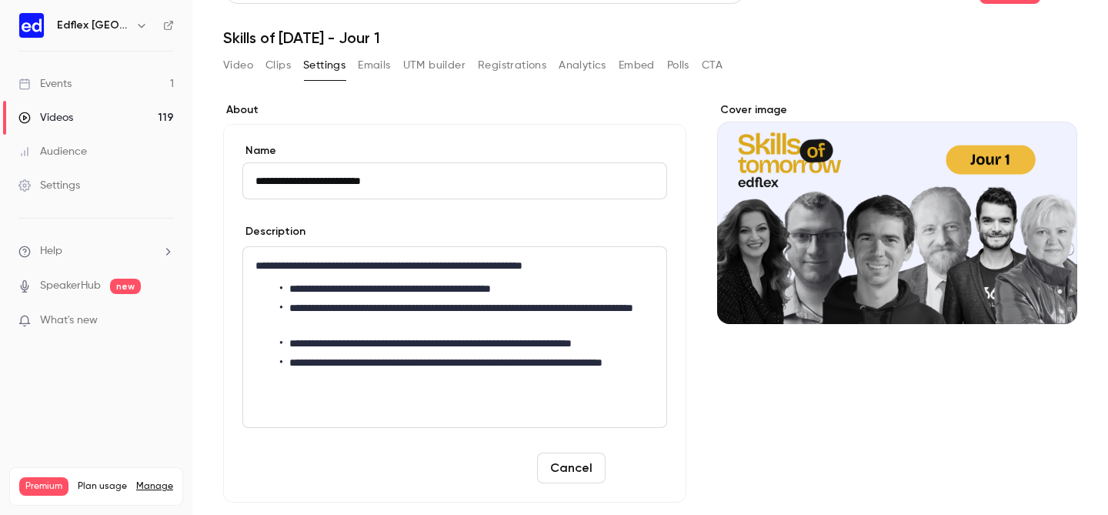
click at [648, 459] on button "Save" at bounding box center [639, 467] width 55 height 31
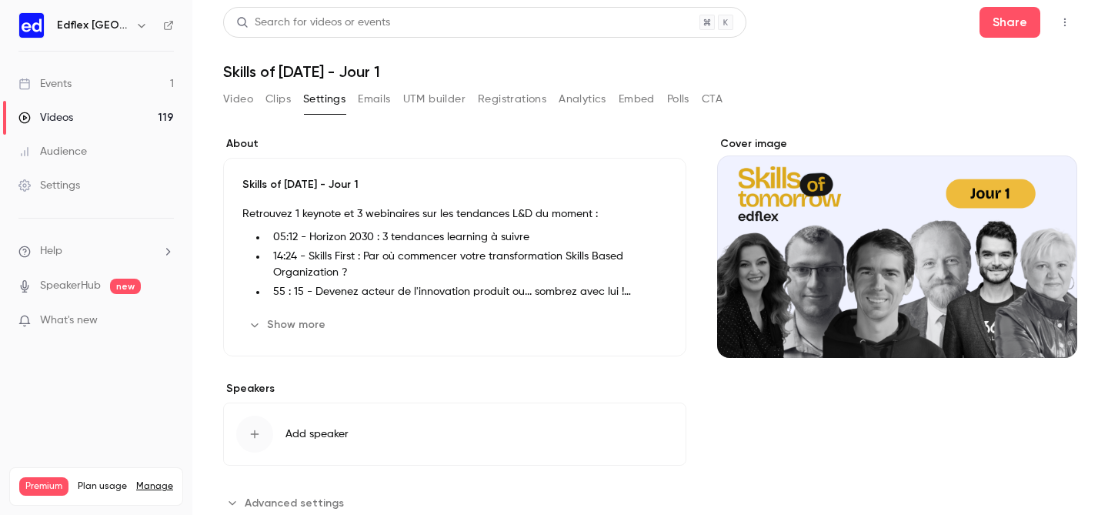
click at [313, 332] on button "Show more" at bounding box center [288, 324] width 92 height 25
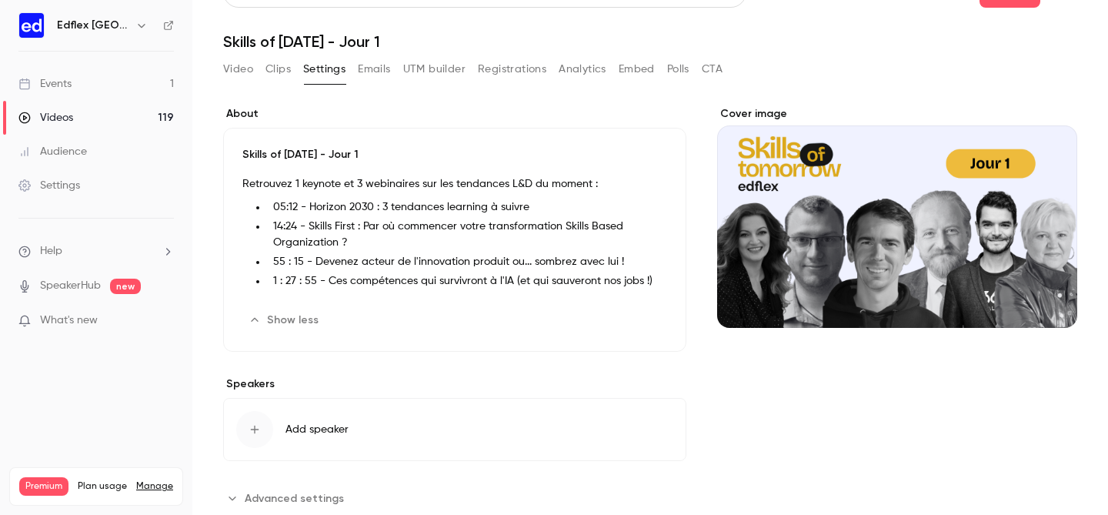
scroll to position [0, 0]
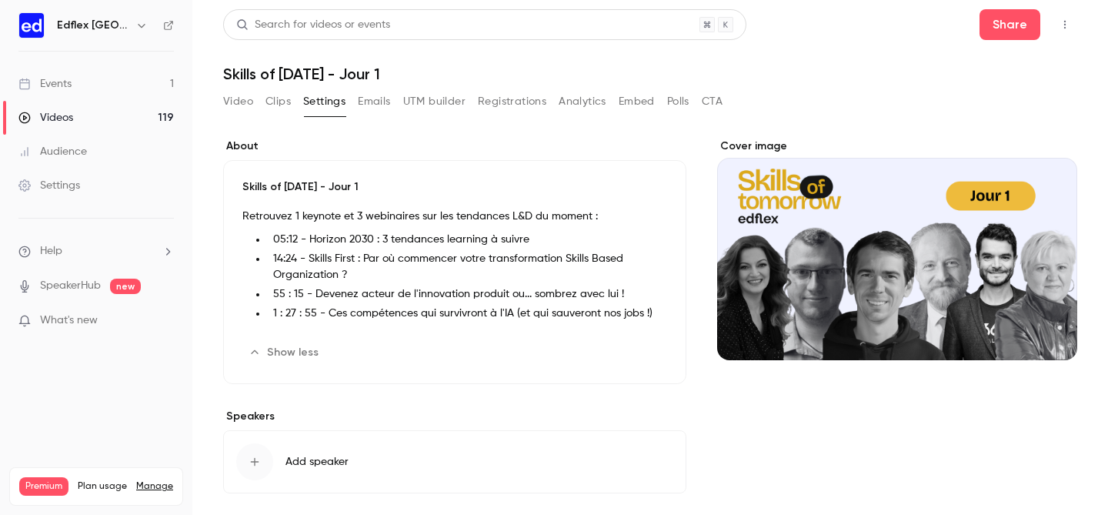
click at [129, 123] on link "Videos 119" at bounding box center [96, 118] width 192 height 34
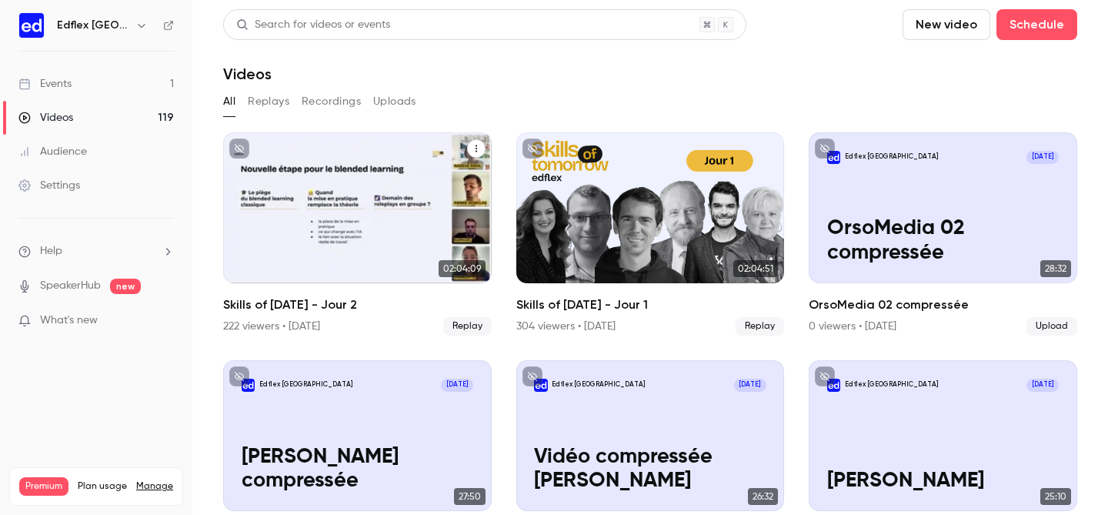
click at [343, 186] on div "Skills of Tomorrow - Jour 2" at bounding box center [357, 207] width 268 height 151
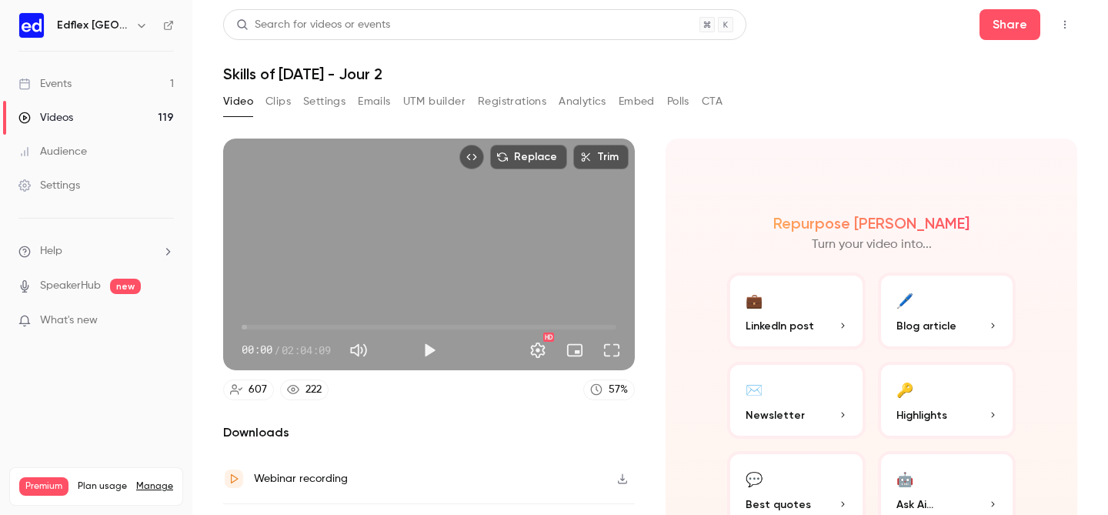
click at [329, 104] on button "Settings" at bounding box center [324, 101] width 42 height 25
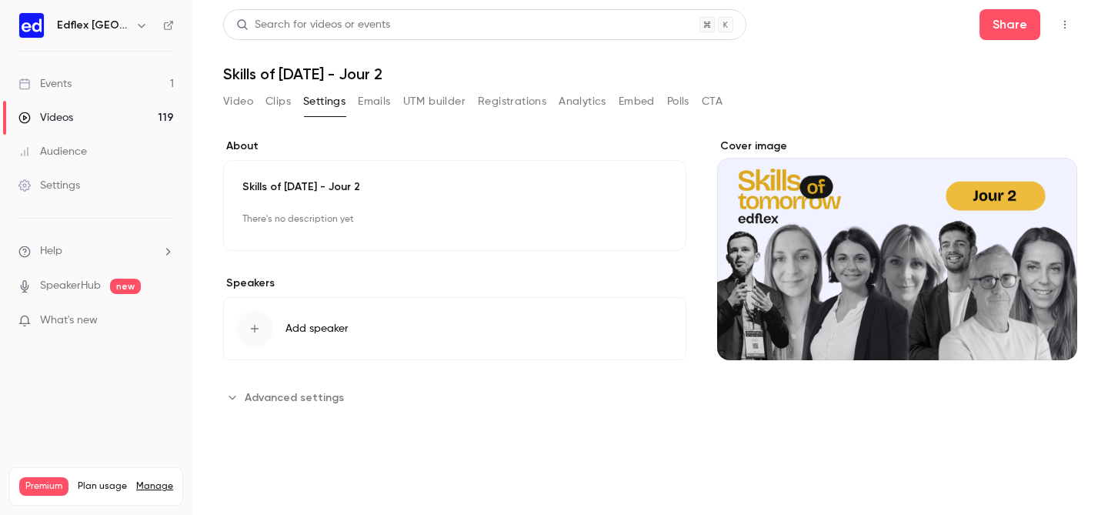
click at [356, 322] on button "Add speaker" at bounding box center [454, 328] width 463 height 63
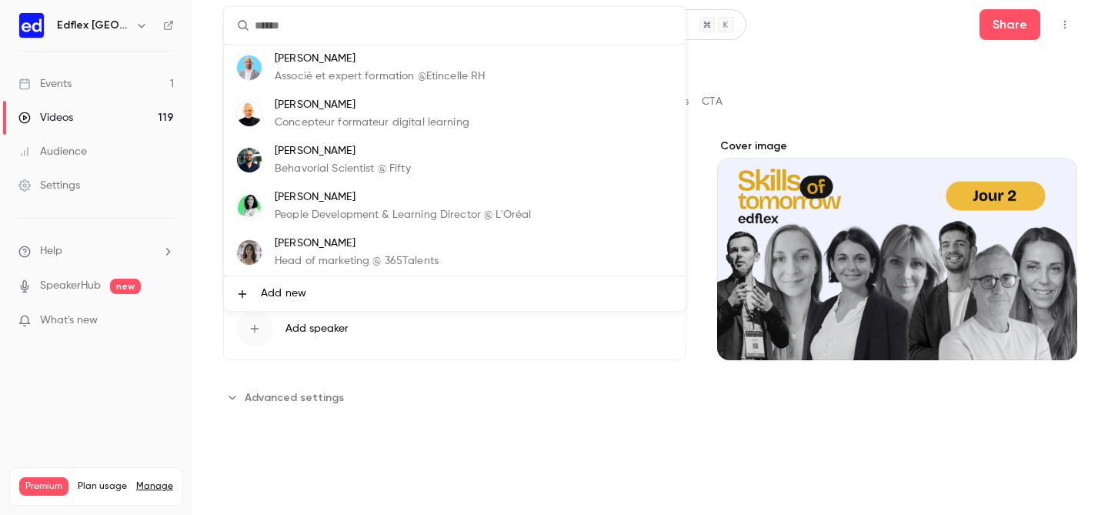
click at [212, 198] on div at bounding box center [554, 257] width 1108 height 515
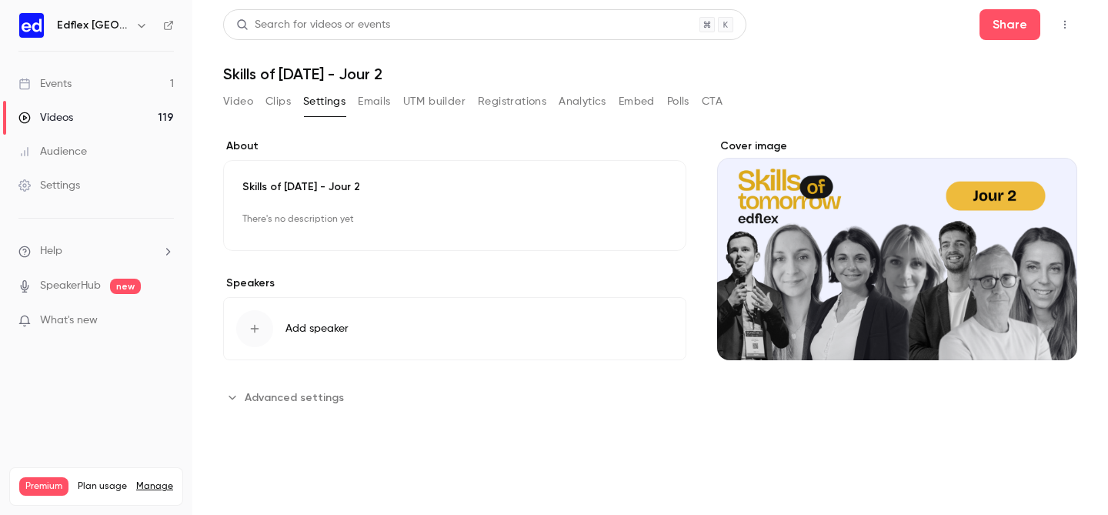
click at [332, 203] on div "Skills of [DATE] - Jour 2 There's no description yet Edit" at bounding box center [454, 205] width 463 height 91
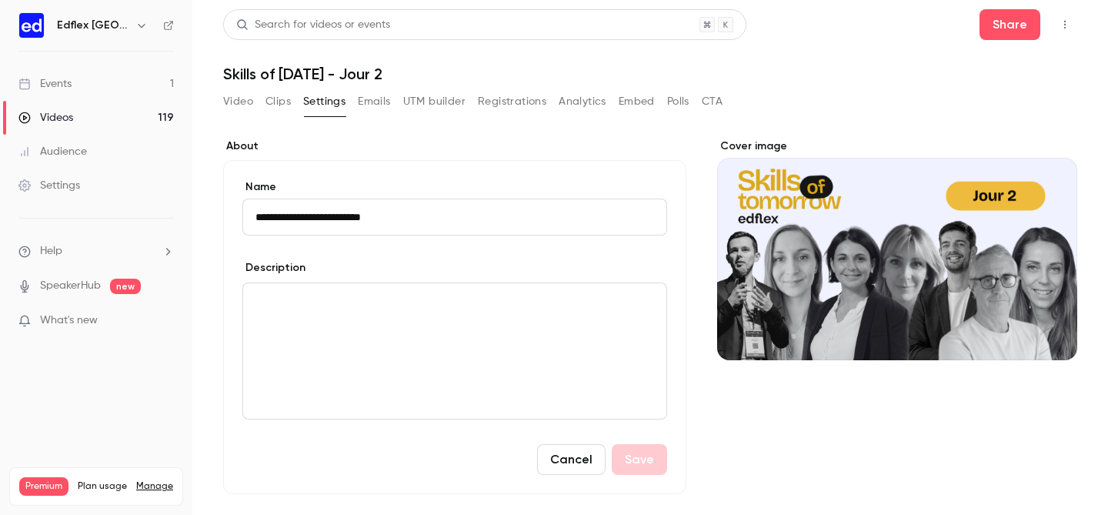
click at [388, 325] on div "editor" at bounding box center [454, 350] width 423 height 135
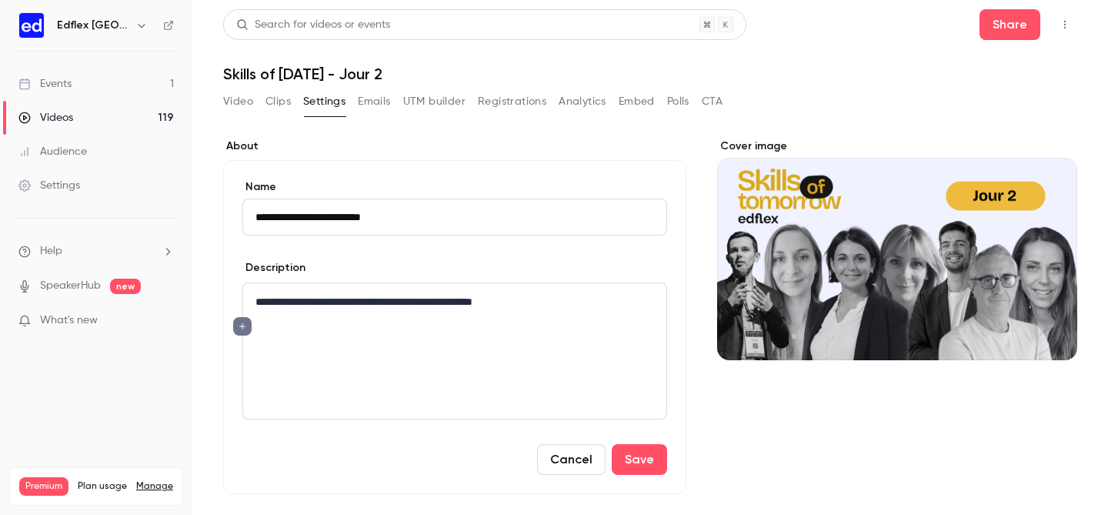
click at [242, 328] on icon "editor" at bounding box center [242, 326] width 11 height 9
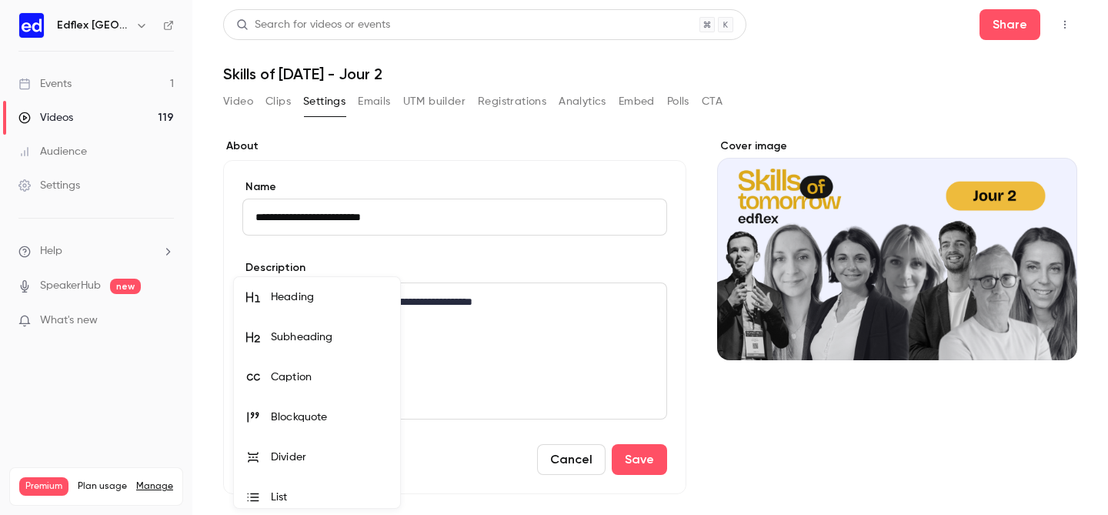
click at [312, 489] on div "List" at bounding box center [329, 496] width 117 height 15
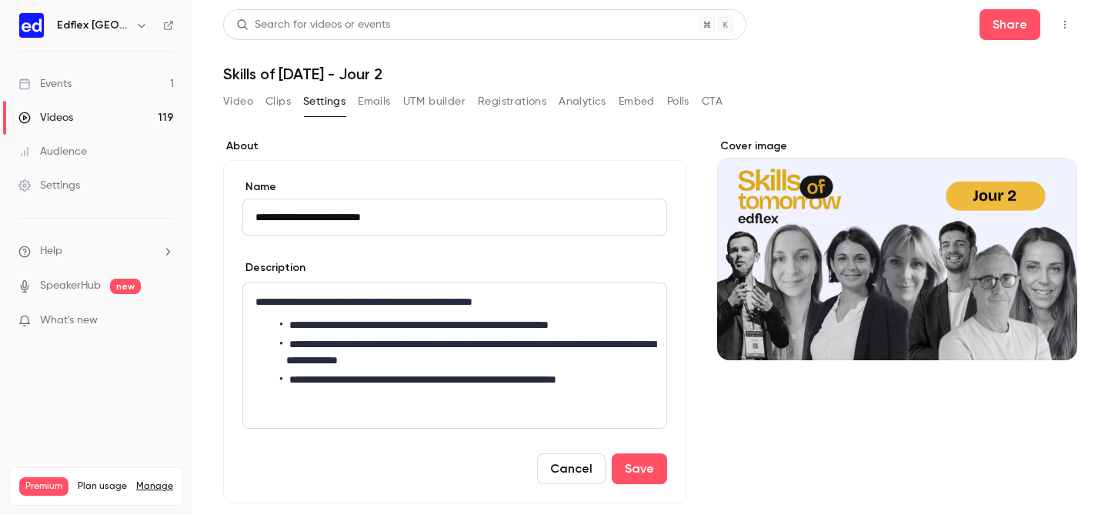
click at [347, 379] on li "**********" at bounding box center [467, 380] width 374 height 16
click at [478, 382] on li "**********" at bounding box center [467, 388] width 374 height 32
click at [0, 0] on lt-em "*********" at bounding box center [0, 0] width 0 height 0
click at [625, 483] on button "Save" at bounding box center [639, 484] width 55 height 31
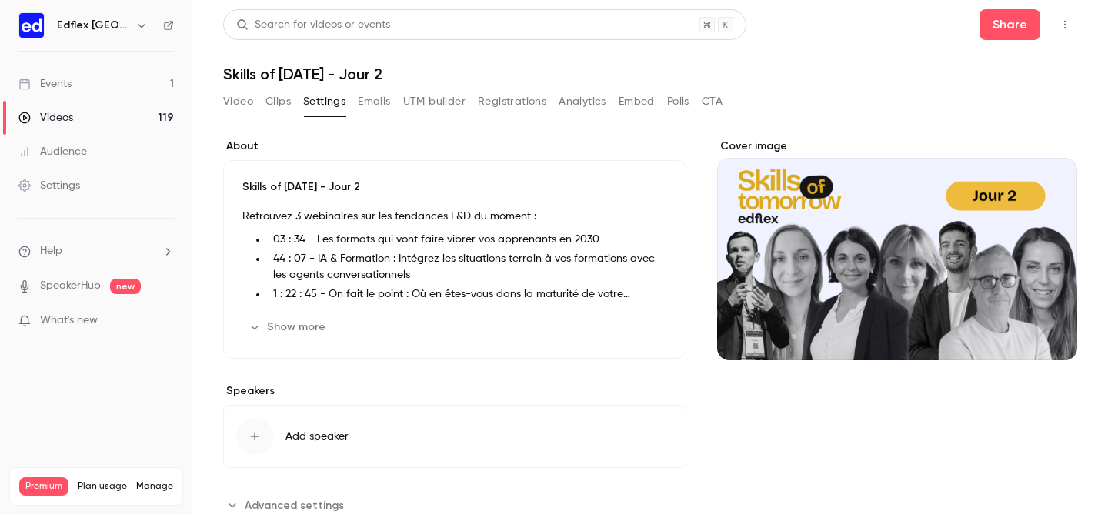
click at [237, 93] on button "Video" at bounding box center [238, 101] width 30 height 25
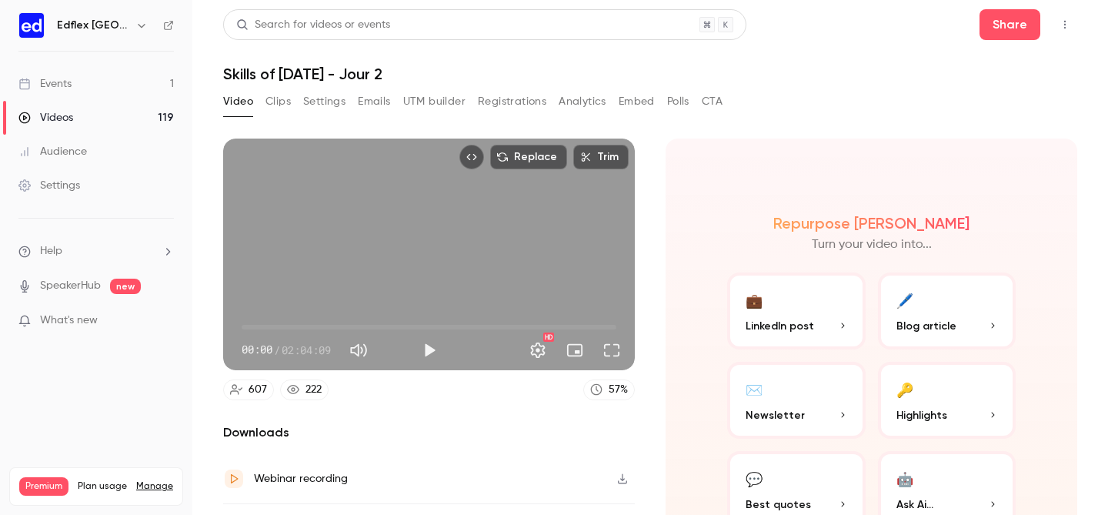
click at [155, 109] on link "Videos 119" at bounding box center [96, 118] width 192 height 34
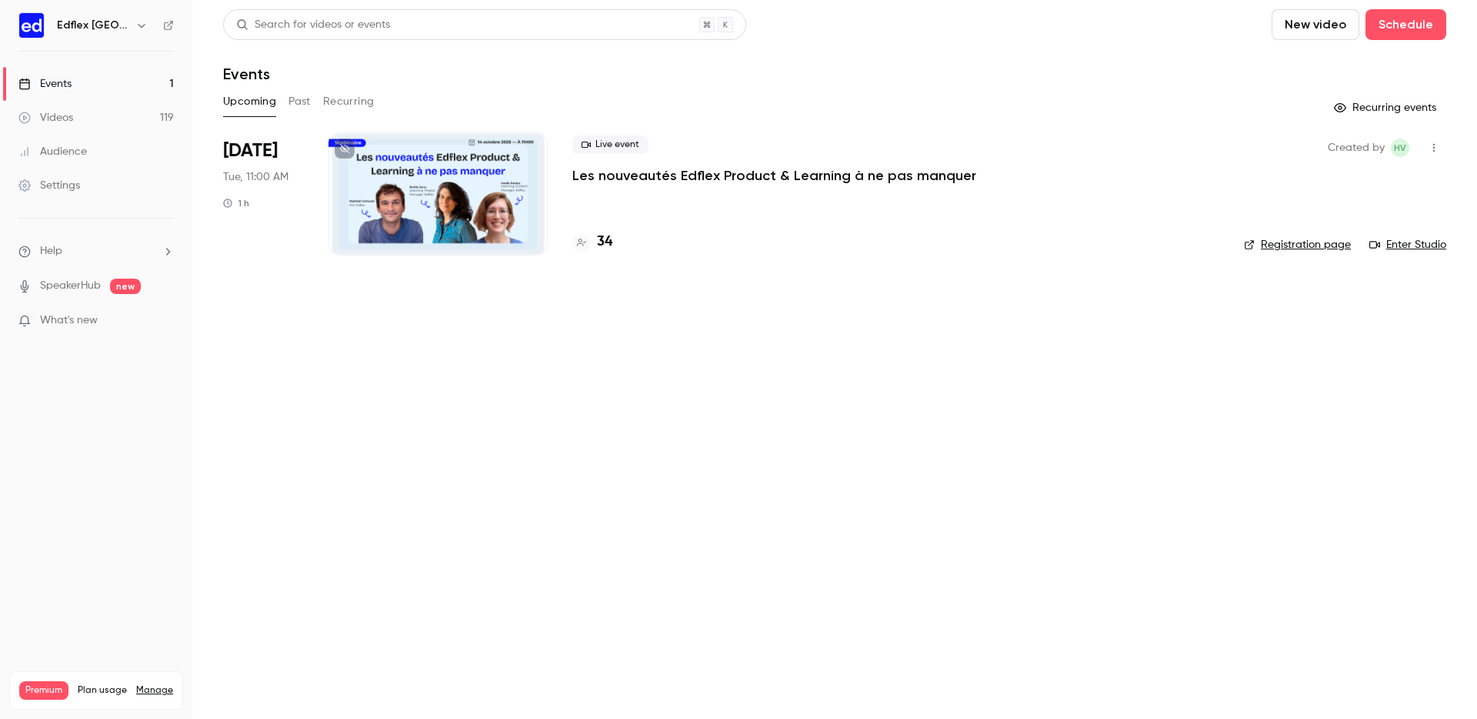
click at [312, 103] on div "Upcoming Past Recurring" at bounding box center [834, 101] width 1223 height 25
click at [293, 95] on button "Past" at bounding box center [299, 101] width 22 height 25
